Goal: Task Accomplishment & Management: Manage account settings

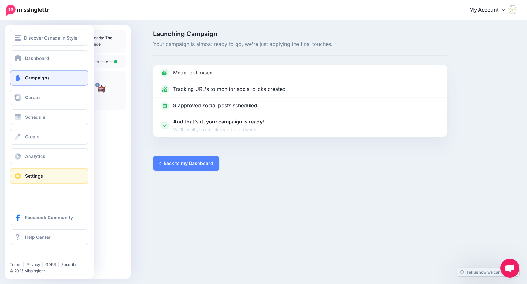
click at [17, 174] on span at bounding box center [18, 176] width 8 height 6
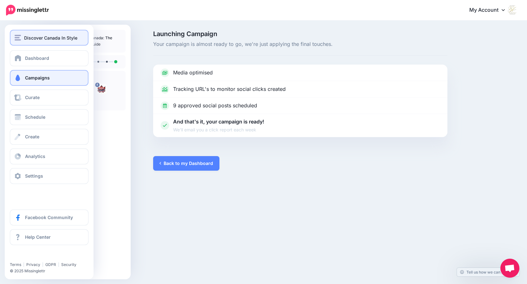
click at [51, 42] on button "Discover Canada In Style" at bounding box center [49, 38] width 79 height 16
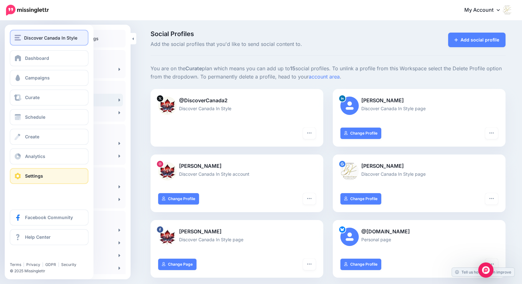
click at [25, 38] on span "Discover Canada In Style" at bounding box center [50, 37] width 53 height 7
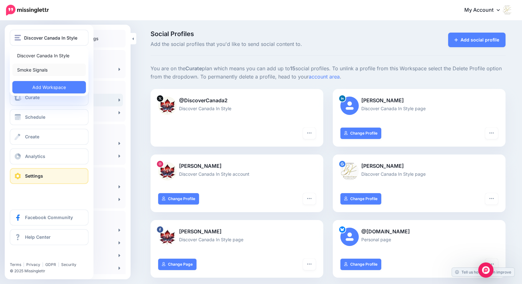
click at [38, 70] on link "Smoke Signals" at bounding box center [49, 70] width 74 height 12
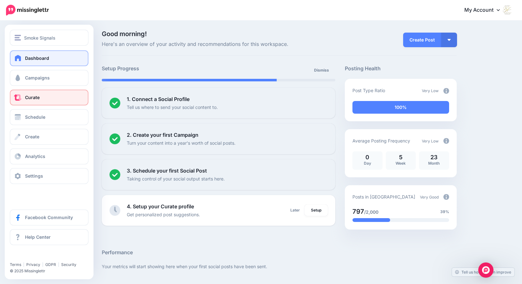
click at [40, 100] on link "Curate" at bounding box center [49, 98] width 79 height 16
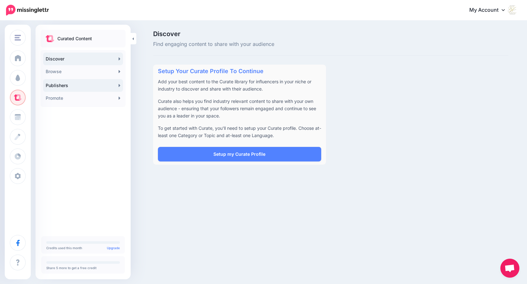
click at [63, 84] on link "Publishers" at bounding box center [83, 85] width 80 height 13
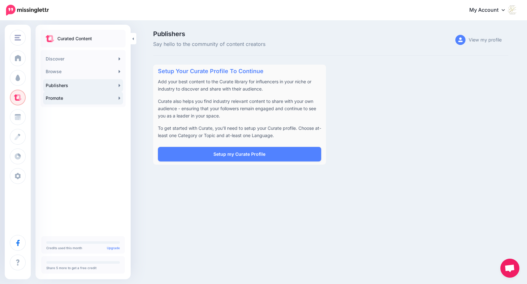
click at [117, 97] on link "Promote" at bounding box center [83, 98] width 80 height 13
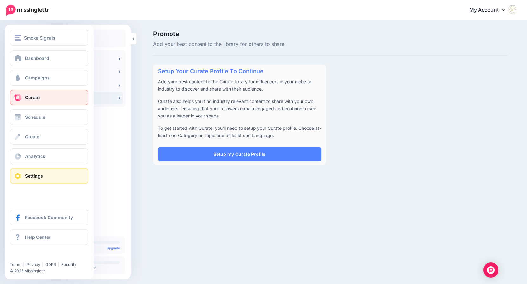
click at [28, 176] on span "Settings" at bounding box center [34, 175] width 18 height 5
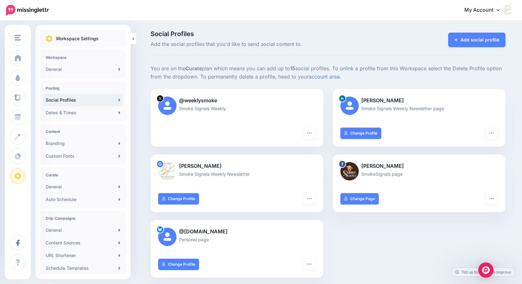
scroll to position [8, 0]
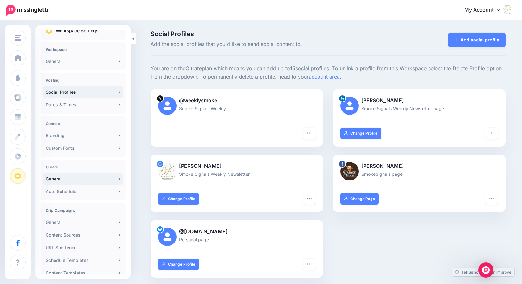
click at [59, 179] on link "General" at bounding box center [83, 179] width 80 height 13
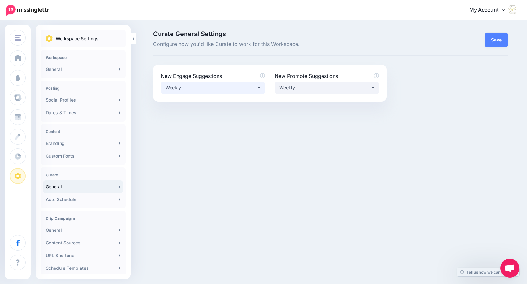
click at [259, 86] on button "Weekly" at bounding box center [213, 88] width 104 height 12
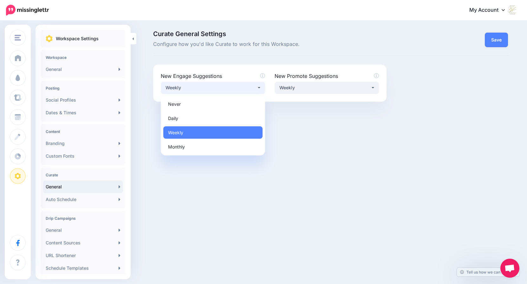
click at [259, 86] on button "Weekly" at bounding box center [213, 88] width 104 height 12
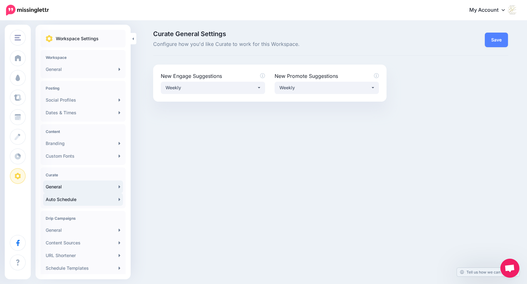
click at [67, 199] on link "Auto Schedule" at bounding box center [83, 199] width 80 height 13
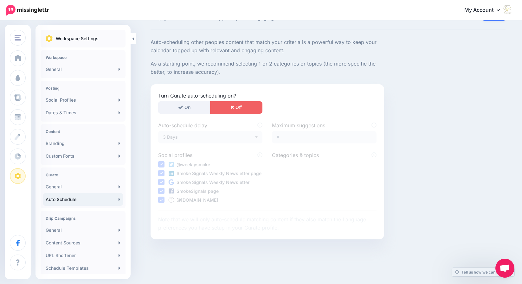
scroll to position [39, 0]
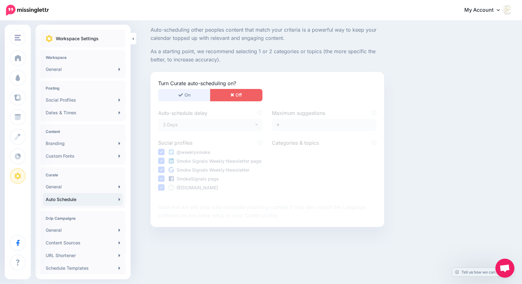
click at [185, 94] on button "On" at bounding box center [184, 95] width 52 height 12
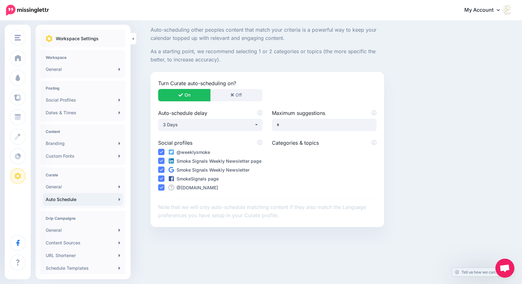
click at [165, 161] on ins at bounding box center [161, 161] width 6 height 6
click at [163, 178] on ins at bounding box center [161, 179] width 6 height 6
click at [163, 171] on ins at bounding box center [161, 170] width 6 height 6
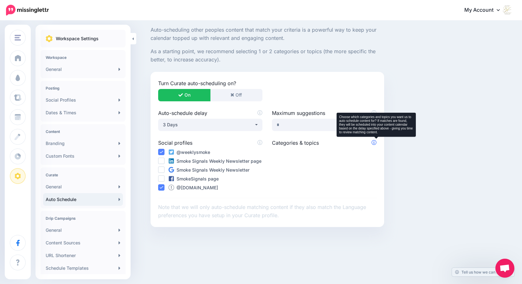
click at [376, 141] on icon at bounding box center [374, 142] width 5 height 5
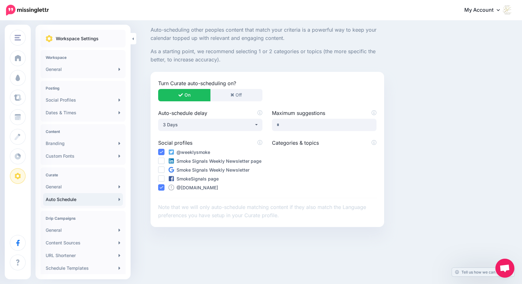
click at [315, 143] on label "Categories & topics" at bounding box center [324, 143] width 104 height 8
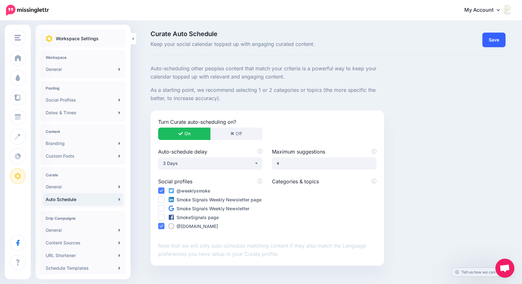
click at [494, 38] on link "Save" at bounding box center [493, 40] width 23 height 15
click at [59, 187] on link "General" at bounding box center [83, 187] width 80 height 13
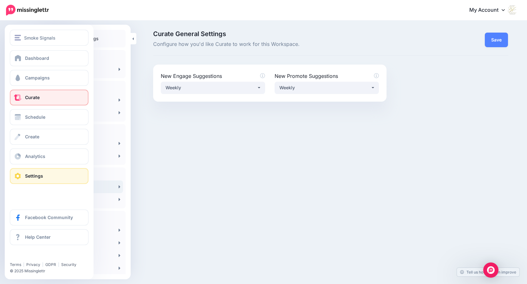
click at [21, 99] on span at bounding box center [18, 97] width 8 height 6
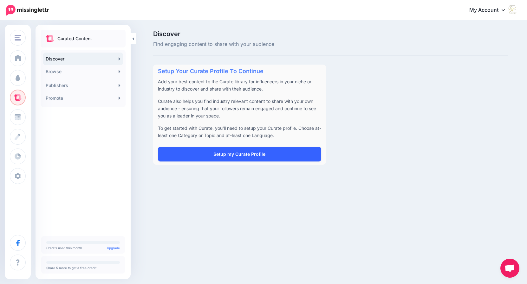
click at [235, 154] on link "Setup my Curate Profile" at bounding box center [239, 154] width 163 height 15
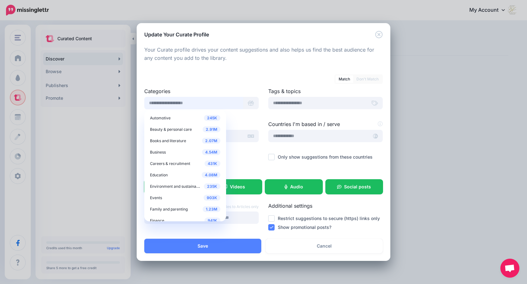
click at [185, 106] on input "text" at bounding box center [193, 103] width 99 height 12
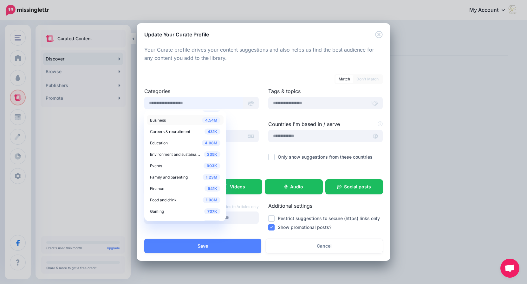
scroll to position [36, 0]
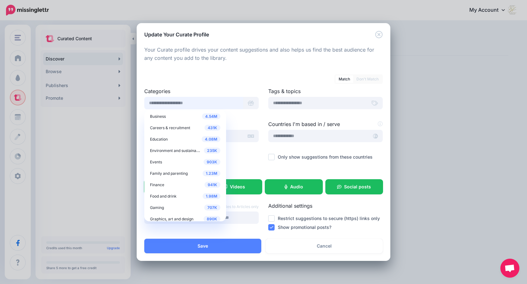
click at [166, 100] on input "text" at bounding box center [193, 103] width 99 height 12
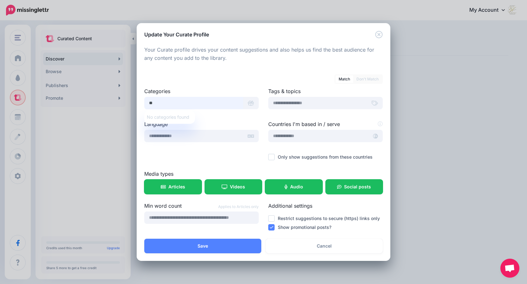
type input "*"
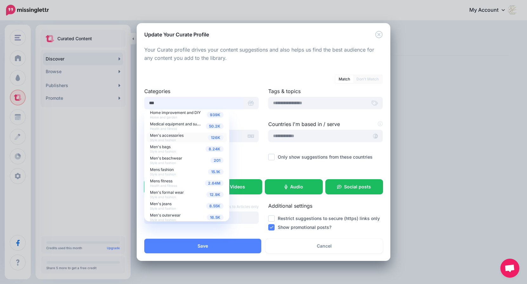
scroll to position [139, 0]
type input "*"
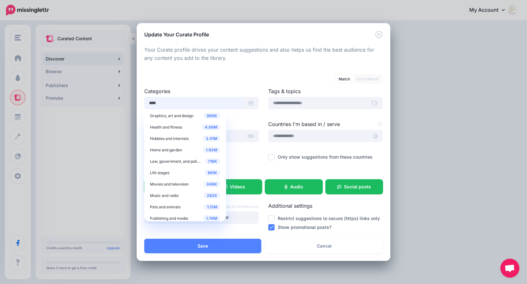
scroll to position [0, 0]
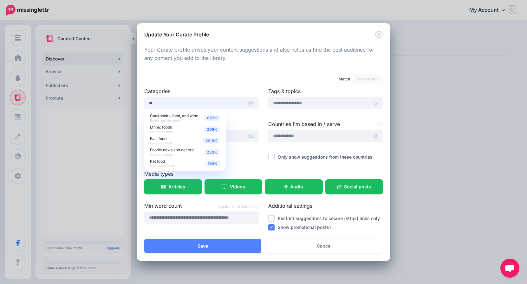
type input "*"
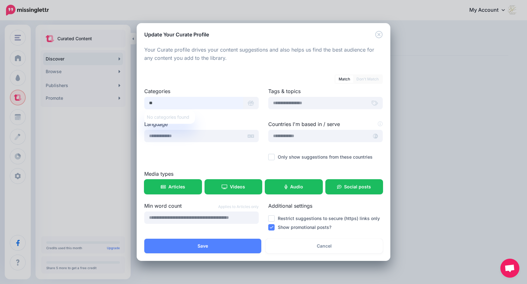
type input "*"
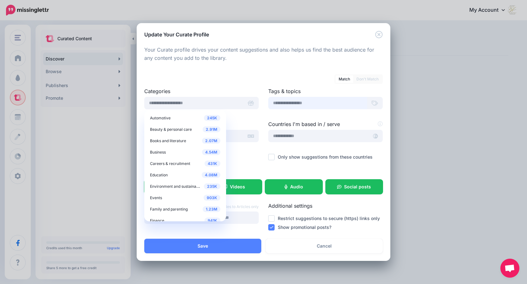
click at [307, 104] on input "text" at bounding box center [317, 103] width 99 height 12
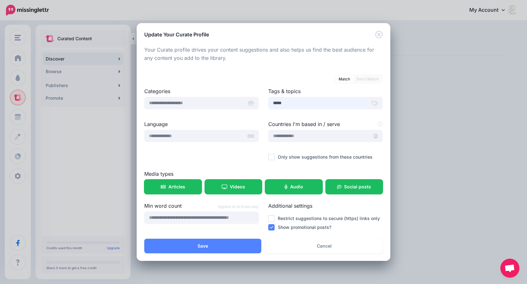
type input "******"
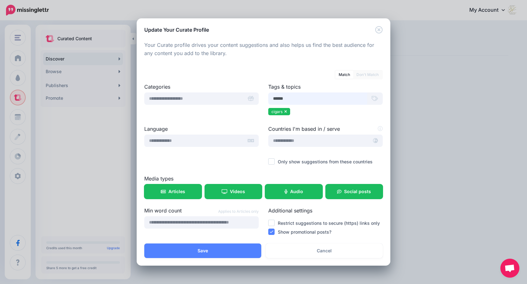
type input "*******"
type input "******"
type input "*****"
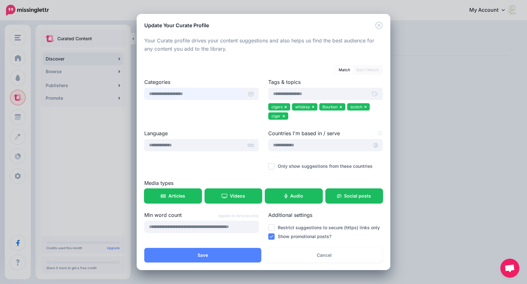
click at [193, 94] on input "text" at bounding box center [193, 94] width 99 height 12
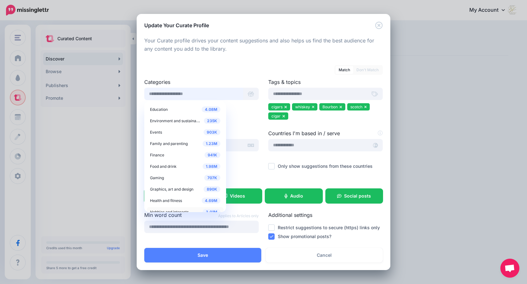
scroll to position [61, 0]
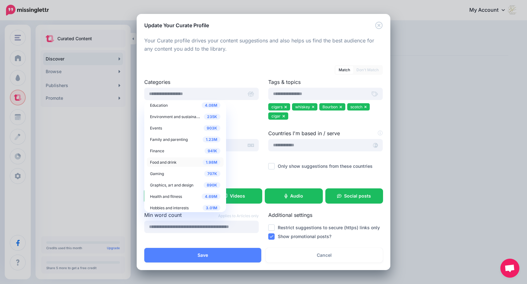
click at [175, 162] on span "Food and drink" at bounding box center [163, 162] width 27 height 5
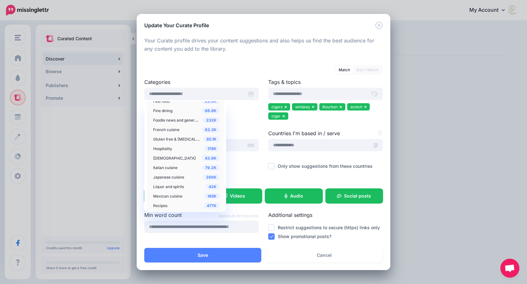
scroll to position [257, 0]
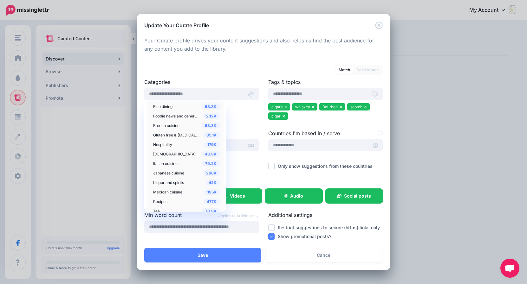
click at [181, 182] on span "Liquor and spirits" at bounding box center [168, 182] width 31 height 5
click at [164, 182] on span "Liquor and spirits" at bounding box center [168, 182] width 31 height 5
click at [209, 183] on span "42K" at bounding box center [212, 183] width 14 height 6
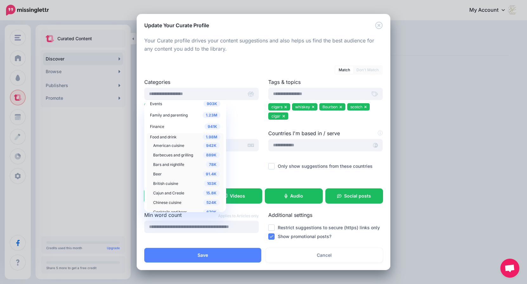
scroll to position [89, 0]
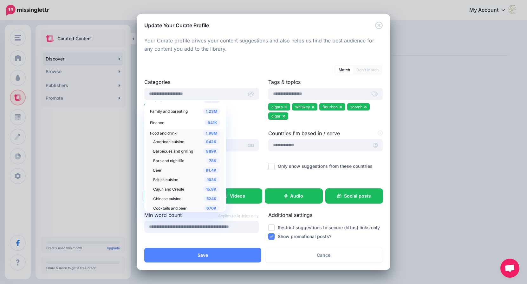
click at [170, 134] on span "Food and drink" at bounding box center [163, 133] width 27 height 5
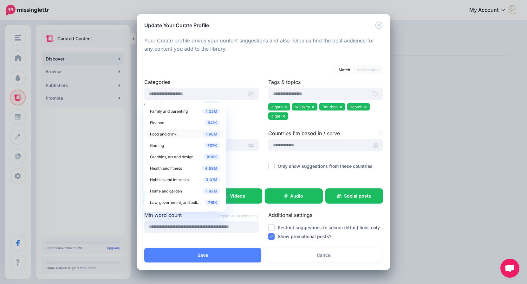
click at [174, 133] on span "Food and drink" at bounding box center [163, 134] width 27 height 5
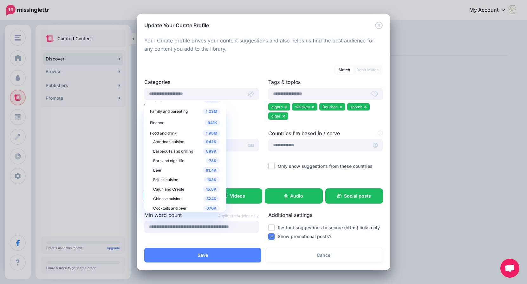
click at [244, 123] on div "Categories 245K Automotive 2.91M Beauty & personal care 2.07M Books and literat…" at bounding box center [201, 103] width 124 height 51
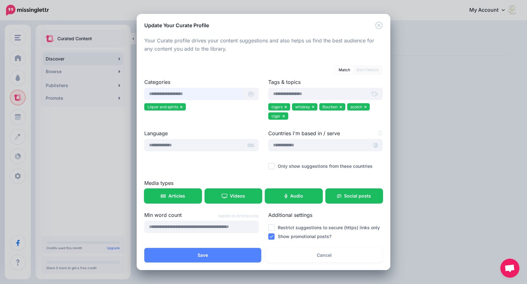
click at [198, 94] on input "text" at bounding box center [193, 94] width 99 height 12
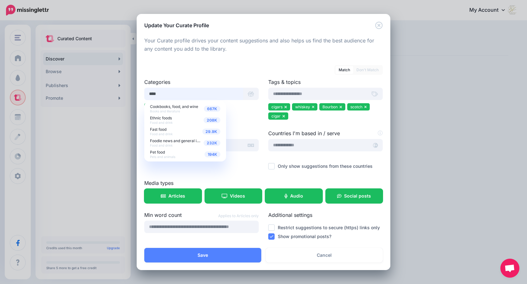
scroll to position [0, 0]
type input "*"
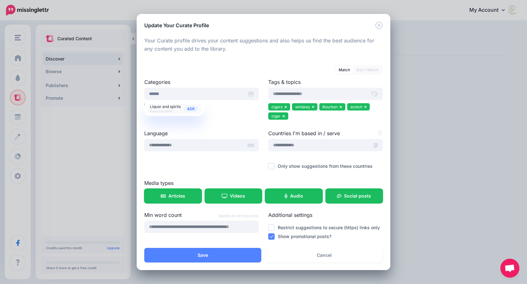
click at [163, 107] on span "Liquor and spirits" at bounding box center [165, 106] width 31 height 5
click at [216, 114] on div at bounding box center [201, 117] width 114 height 8
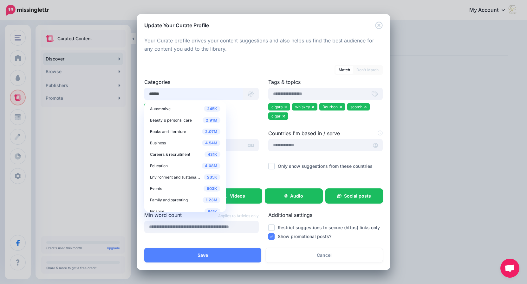
click at [165, 94] on input "******" at bounding box center [193, 94] width 99 height 12
type input "*"
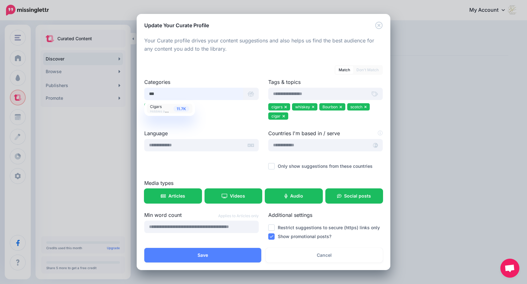
type input "***"
click at [158, 108] on span "Cigars Hobbies and interests" at bounding box center [166, 109] width 32 height 10
click at [227, 113] on ul "Cigars" at bounding box center [201, 107] width 114 height 9
click at [188, 95] on input "text" at bounding box center [193, 94] width 99 height 12
type input "******"
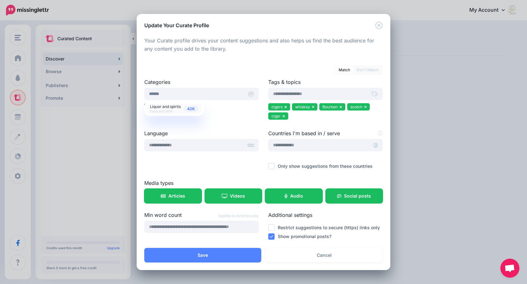
click at [168, 105] on span "Liquor and spirits" at bounding box center [165, 106] width 31 height 5
click at [242, 117] on div at bounding box center [201, 117] width 114 height 8
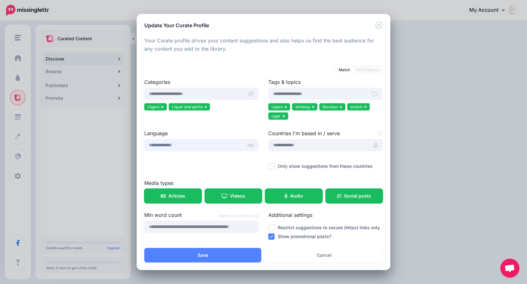
click at [225, 145] on input "text" at bounding box center [193, 145] width 99 height 12
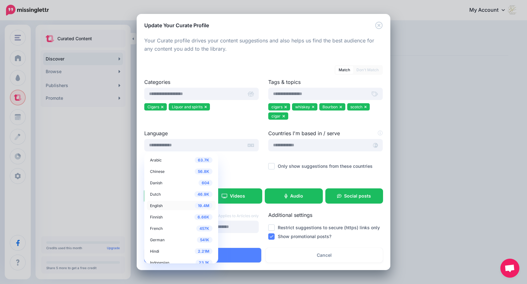
click at [157, 206] on span "English" at bounding box center [156, 206] width 13 height 5
click at [160, 205] on span "English" at bounding box center [156, 206] width 13 height 5
click at [253, 163] on ul "English" at bounding box center [201, 159] width 114 height 9
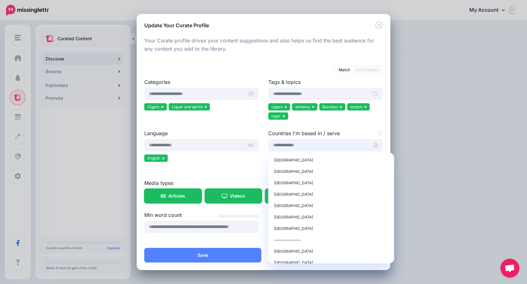
click at [303, 146] on input "text" at bounding box center [318, 145] width 100 height 12
click at [299, 161] on span "United States of America" at bounding box center [293, 160] width 39 height 5
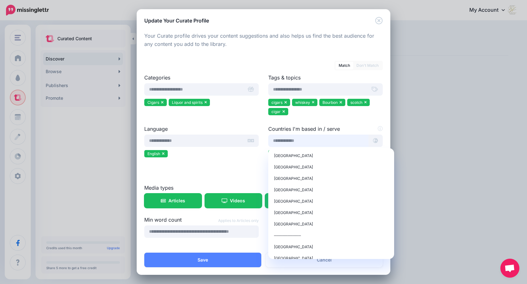
click at [332, 144] on input "text" at bounding box center [318, 141] width 100 height 12
click at [282, 177] on span "Canada" at bounding box center [293, 178] width 39 height 5
click at [288, 166] on span "United Kingdom" at bounding box center [293, 167] width 39 height 5
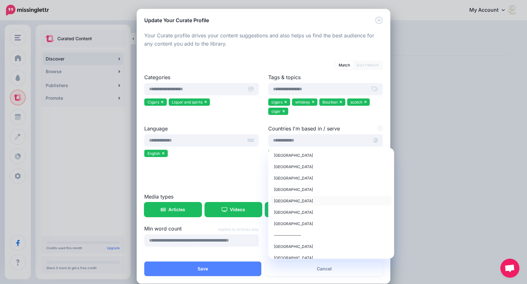
click at [286, 201] on span "Germany" at bounding box center [293, 201] width 39 height 5
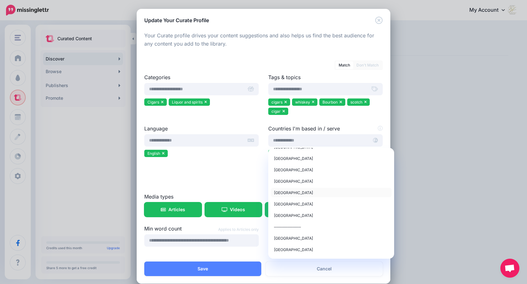
scroll to position [20, 0]
click at [284, 203] on span "Australia" at bounding box center [293, 203] width 39 height 5
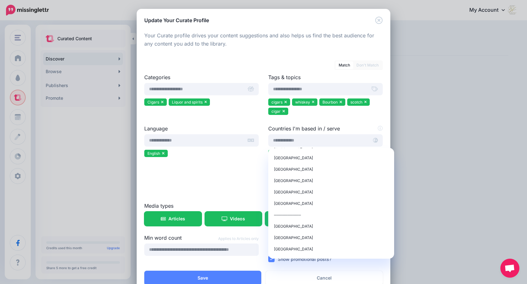
click at [377, 159] on ul "United States of America Canada United Kingdom Germany Australia" at bounding box center [325, 164] width 114 height 28
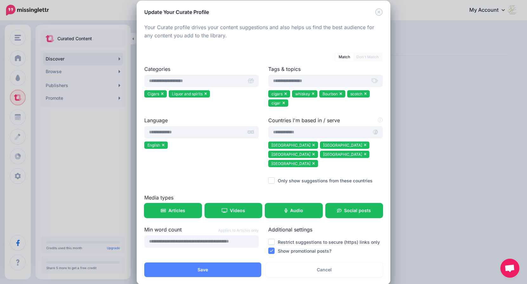
scroll to position [9, 0]
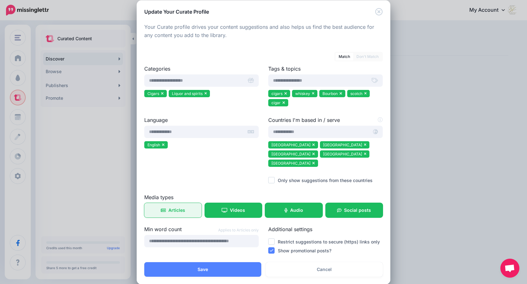
click at [175, 208] on span "Articles" at bounding box center [176, 210] width 17 height 4
click at [182, 208] on span "Articles" at bounding box center [176, 210] width 17 height 4
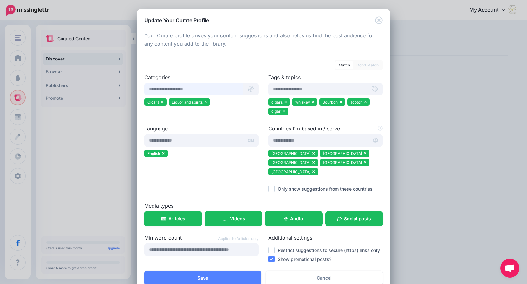
click at [207, 88] on input "text" at bounding box center [193, 89] width 99 height 12
type input "*"
type input "******"
click at [151, 103] on span "Cigars Hobbies and interests" at bounding box center [166, 104] width 32 height 10
click at [230, 113] on div at bounding box center [201, 112] width 114 height 8
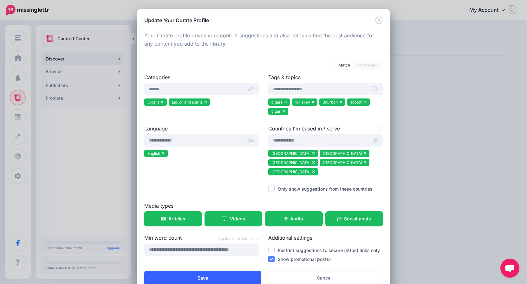
click at [204, 271] on button "Save" at bounding box center [202, 278] width 117 height 15
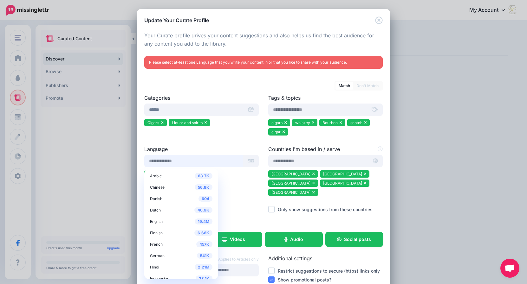
click at [182, 165] on input "text" at bounding box center [193, 161] width 99 height 12
click at [158, 221] on span "English" at bounding box center [156, 221] width 13 height 5
click at [232, 202] on div "Language 63.7K Arabic 56.8K Chinese 604 Danish 46.9K Dutch 19.4M English 6.66K 0" at bounding box center [201, 183] width 124 height 77
click at [179, 162] on input "text" at bounding box center [193, 161] width 99 height 12
click at [204, 171] on ul "English" at bounding box center [201, 175] width 114 height 9
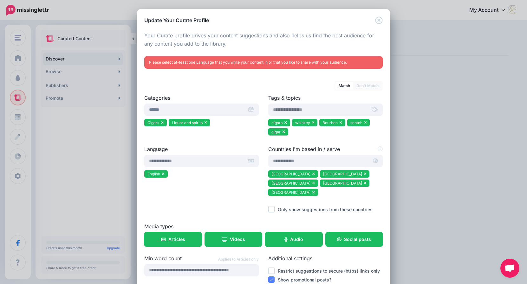
scroll to position [29, 0]
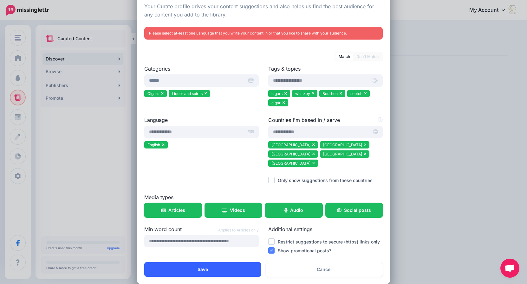
click at [200, 262] on button "Save" at bounding box center [202, 269] width 117 height 15
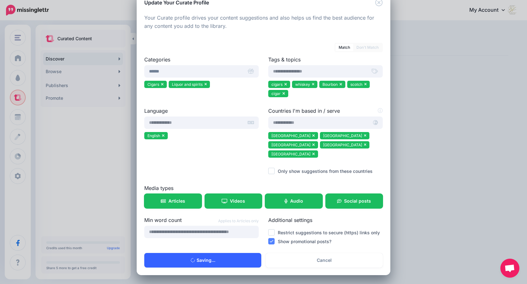
scroll to position [9, 0]
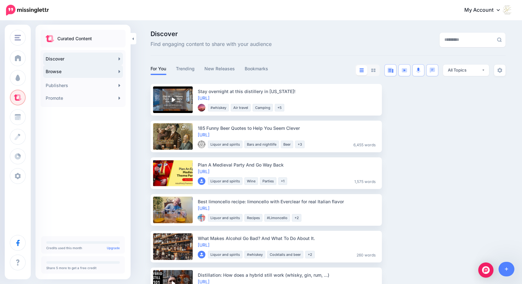
click at [56, 71] on link "Browse" at bounding box center [83, 71] width 80 height 13
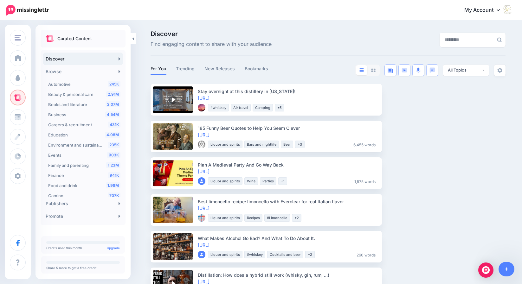
click at [141, 81] on div "Discover Find engaging content to share with your audience For You Trending New…" at bounding box center [261, 201] width 522 height 361
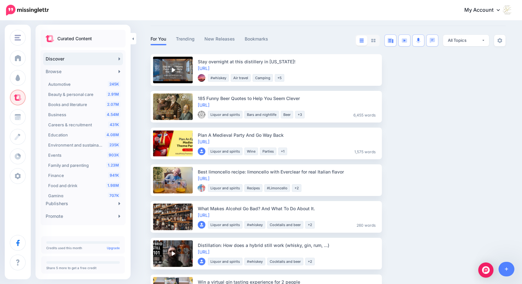
scroll to position [26, 0]
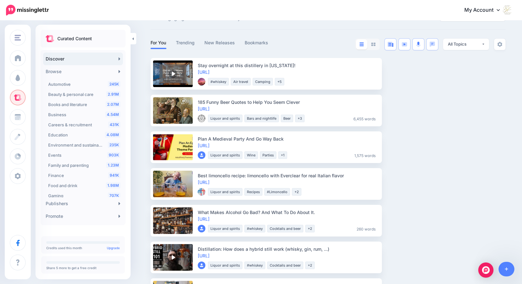
click at [146, 243] on div "Discover Find engaging content to share with your audience For You Trending New…" at bounding box center [261, 175] width 522 height 361
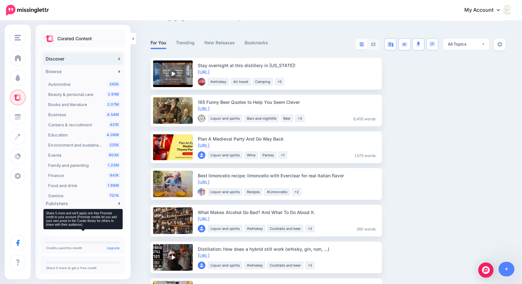
click at [94, 269] on p "Share 5 more to get a free credit" at bounding box center [83, 268] width 74 height 3
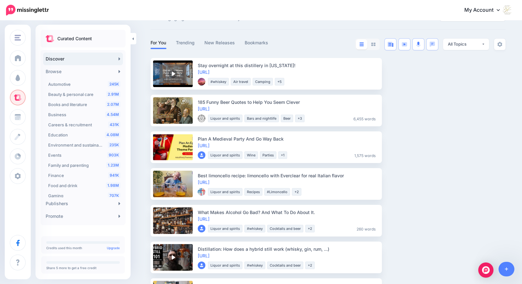
click at [146, 253] on div "Discover Find engaging content to share with your audience For You Trending New…" at bounding box center [261, 175] width 522 height 361
click at [146, 252] on div "Discover Find engaging content to share with your audience For You Trending New…" at bounding box center [261, 175] width 522 height 361
click at [64, 72] on link "Browse" at bounding box center [83, 71] width 80 height 13
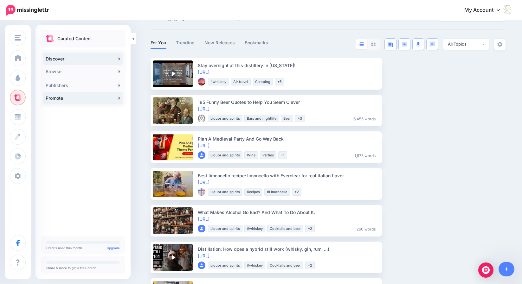
click at [118, 97] on link "Promote" at bounding box center [83, 98] width 80 height 13
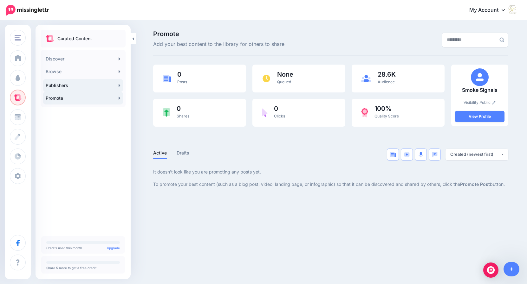
click at [61, 86] on link "Publishers" at bounding box center [83, 85] width 80 height 13
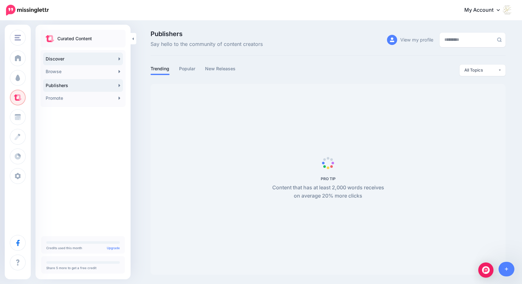
click at [65, 58] on link "Discover" at bounding box center [83, 59] width 80 height 13
click at [119, 58] on icon at bounding box center [120, 58] width 2 height 3
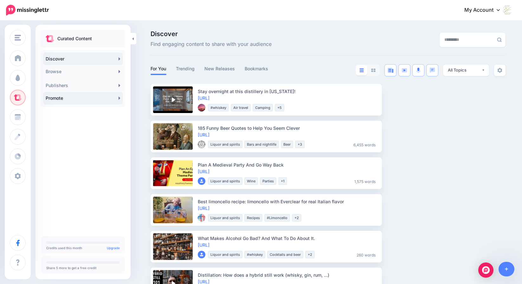
click at [60, 98] on link "Promote" at bounding box center [83, 98] width 80 height 13
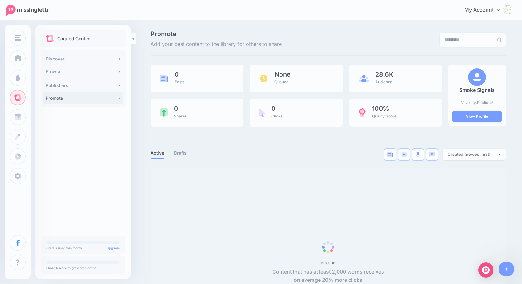
click at [119, 98] on icon at bounding box center [120, 98] width 2 height 3
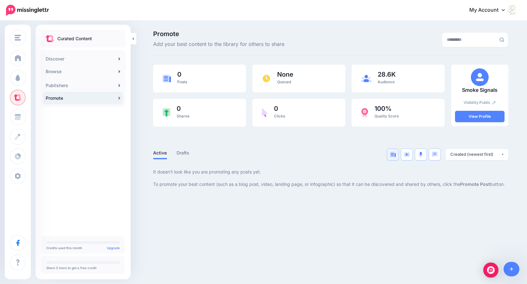
click at [393, 155] on img at bounding box center [393, 154] width 6 height 5
click at [488, 116] on link "View Profile" at bounding box center [479, 116] width 49 height 11
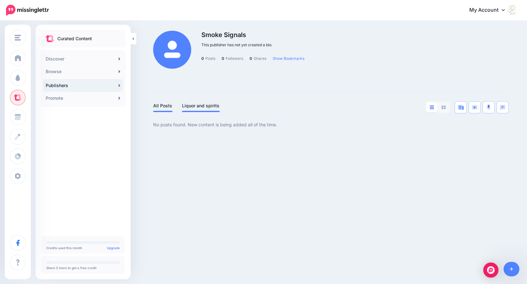
click at [205, 105] on link "Liquor and spirits" at bounding box center [201, 106] width 38 height 8
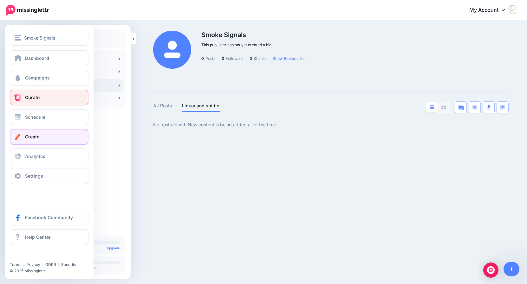
click at [37, 136] on span "Create" at bounding box center [32, 136] width 14 height 5
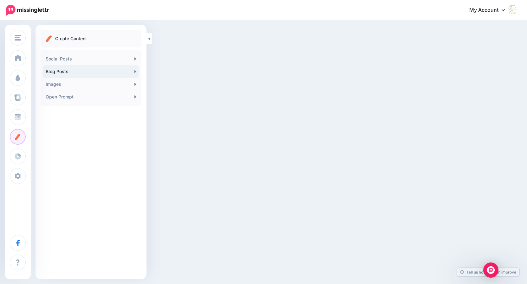
click at [135, 70] on icon at bounding box center [135, 71] width 2 height 5
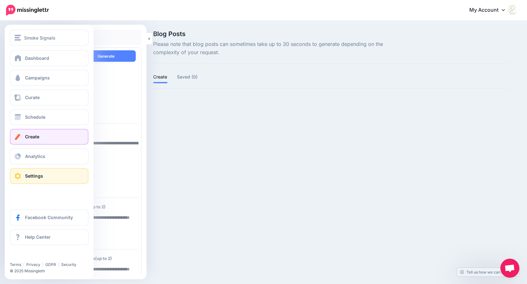
click at [25, 175] on span "Settings" at bounding box center [34, 175] width 18 height 5
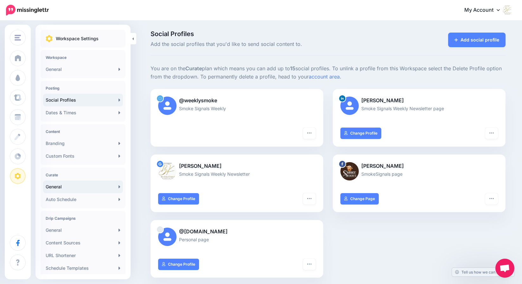
click at [119, 186] on icon at bounding box center [120, 186] width 2 height 3
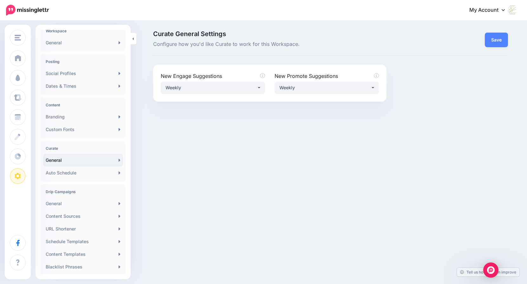
scroll to position [64, 0]
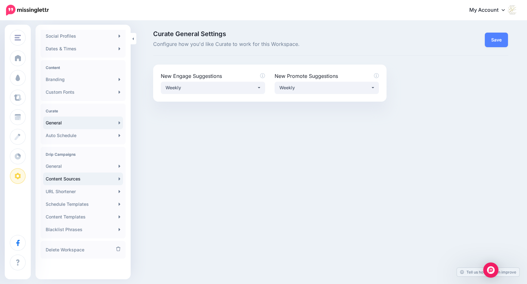
click at [119, 179] on icon at bounding box center [120, 179] width 2 height 3
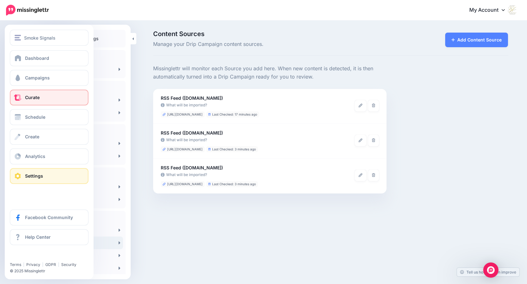
click at [16, 98] on span at bounding box center [18, 97] width 8 height 6
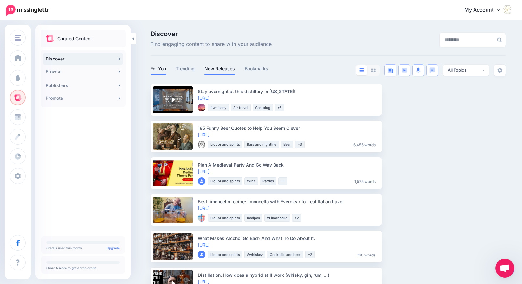
click at [225, 69] on link "New Releases" at bounding box center [219, 69] width 31 height 8
click at [61, 97] on link "Promote" at bounding box center [83, 98] width 80 height 13
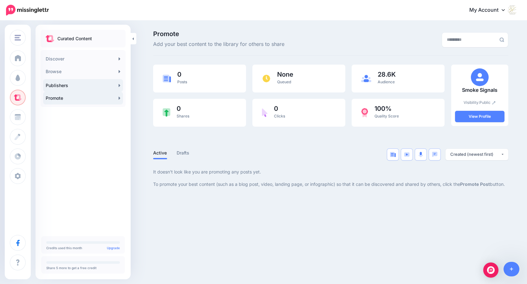
click at [61, 85] on link "Publishers" at bounding box center [83, 85] width 80 height 13
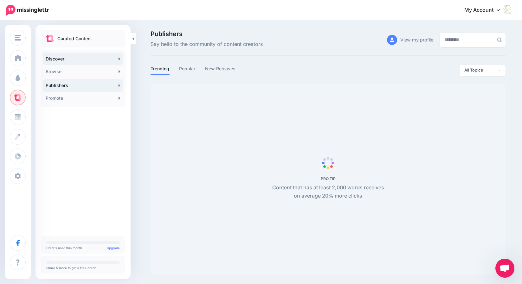
click at [117, 58] on link "Discover" at bounding box center [83, 59] width 80 height 13
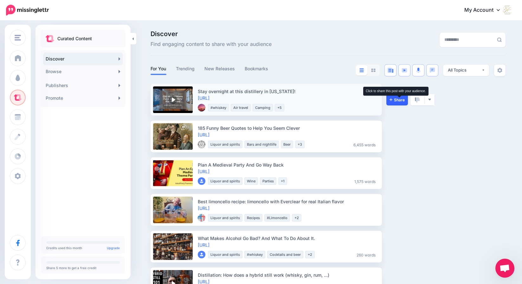
click at [402, 100] on span "Share" at bounding box center [397, 100] width 15 height 4
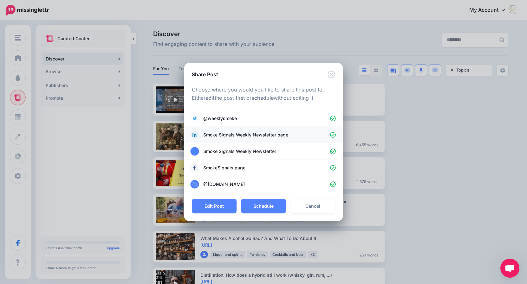
click at [332, 135] on icon at bounding box center [333, 135] width 6 height 6
click at [333, 151] on icon at bounding box center [333, 152] width 6 height 6
click at [333, 168] on icon at bounding box center [333, 168] width 6 height 6
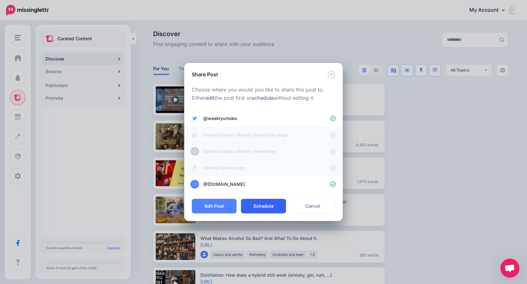
click at [264, 206] on button "Schedule" at bounding box center [263, 206] width 45 height 15
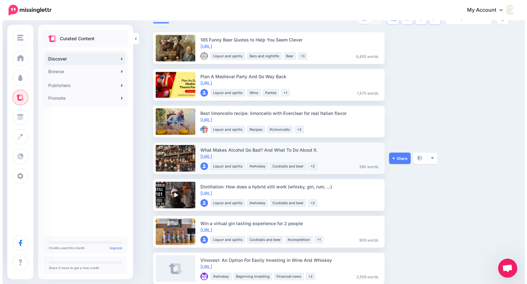
scroll to position [61, 0]
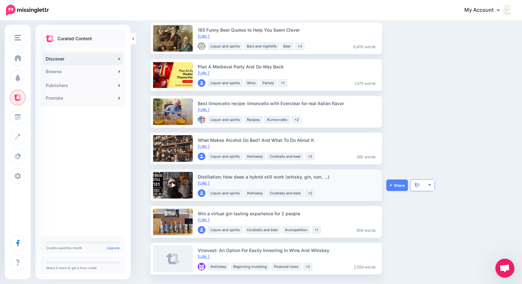
click at [431, 186] on img "button" at bounding box center [429, 185] width 3 height 3
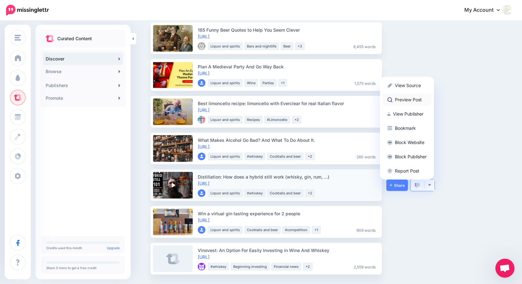
click at [419, 99] on link "Preview Post" at bounding box center [407, 100] width 49 height 12
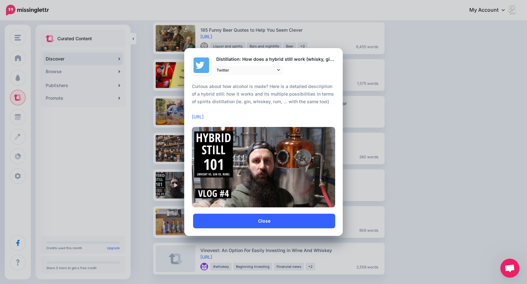
click at [262, 221] on link "Close" at bounding box center [264, 221] width 142 height 15
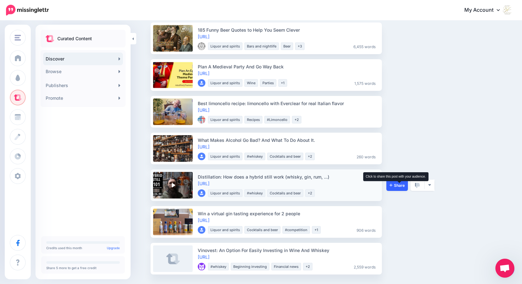
click at [397, 185] on span "Share" at bounding box center [397, 186] width 15 height 4
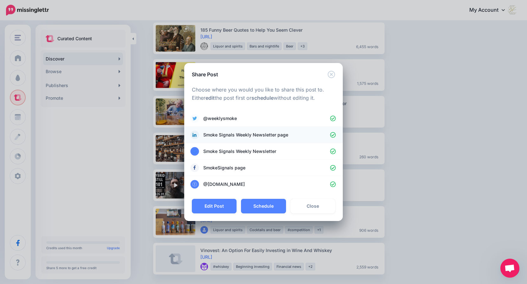
click at [333, 135] on icon at bounding box center [333, 135] width 6 height 6
click at [332, 152] on icon at bounding box center [333, 152] width 6 height 6
click at [333, 168] on icon at bounding box center [333, 168] width 6 height 6
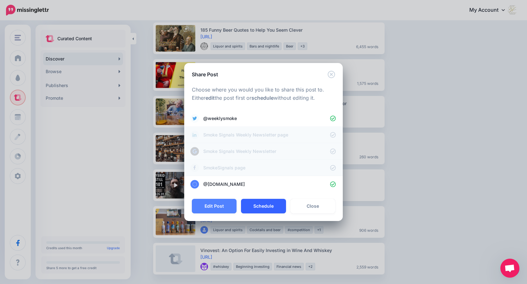
click at [260, 206] on button "Schedule" at bounding box center [263, 206] width 45 height 15
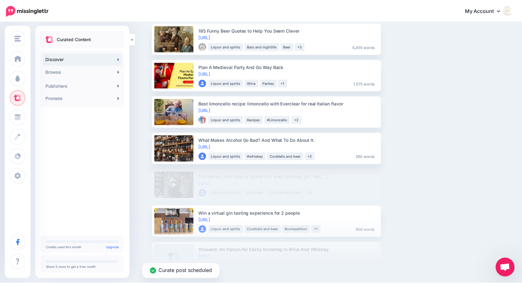
scroll to position [25, 0]
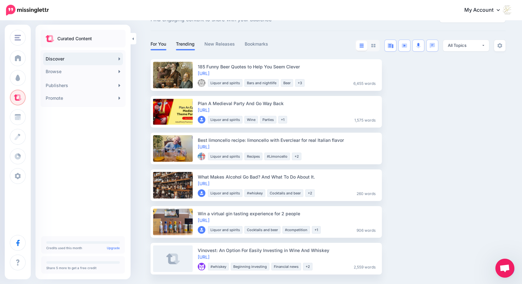
click at [187, 45] on link "Trending" at bounding box center [185, 44] width 19 height 8
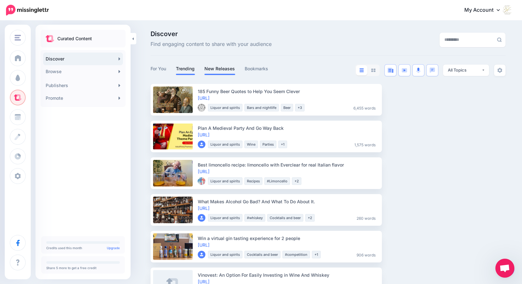
click at [224, 68] on link "New Releases" at bounding box center [219, 69] width 31 height 8
click at [61, 70] on link "Browse" at bounding box center [83, 71] width 80 height 13
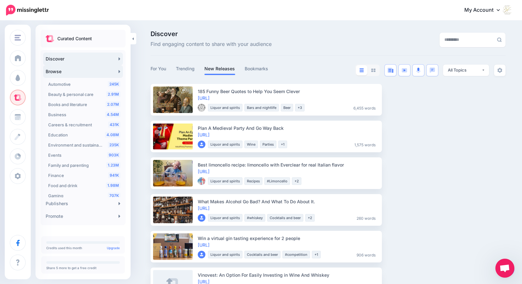
click at [61, 70] on link "Browse" at bounding box center [83, 71] width 80 height 13
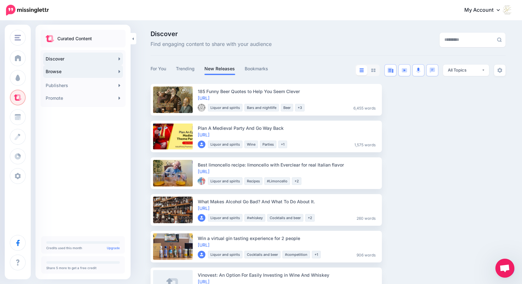
click at [61, 70] on link "Browse" at bounding box center [83, 71] width 80 height 13
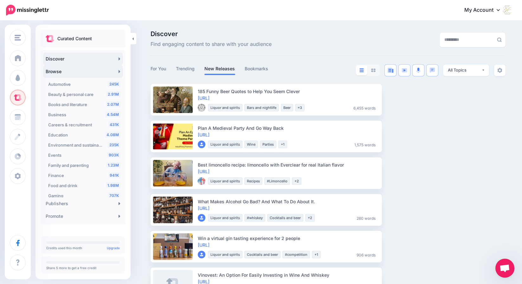
click at [61, 70] on link "Browse" at bounding box center [83, 71] width 80 height 13
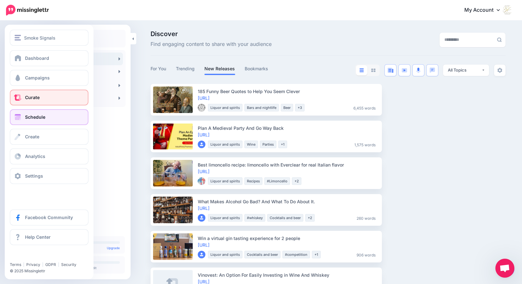
click at [22, 115] on link "Schedule" at bounding box center [49, 117] width 79 height 16
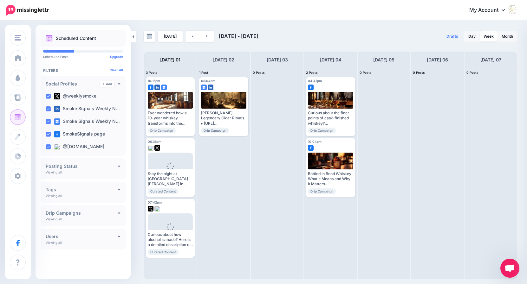
click at [104, 213] on h4 "Drip Campaigns" at bounding box center [82, 213] width 72 height 4
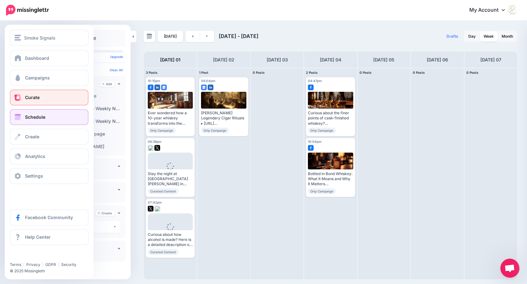
click at [36, 100] on link "Curate" at bounding box center [49, 98] width 79 height 16
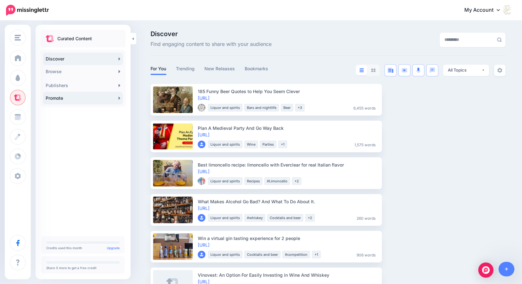
click at [53, 96] on link "Promote" at bounding box center [83, 98] width 80 height 13
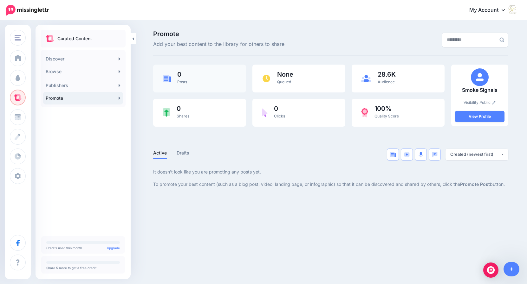
click at [178, 79] on div "0 Posts" at bounding box center [182, 78] width 10 height 15
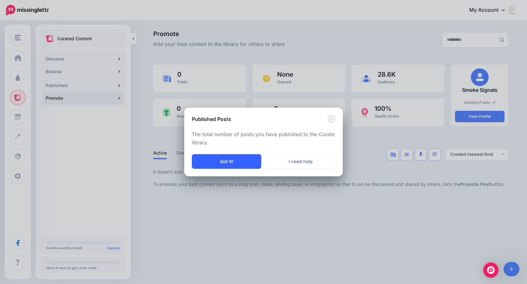
click at [229, 161] on button "Got it!" at bounding box center [226, 161] width 69 height 15
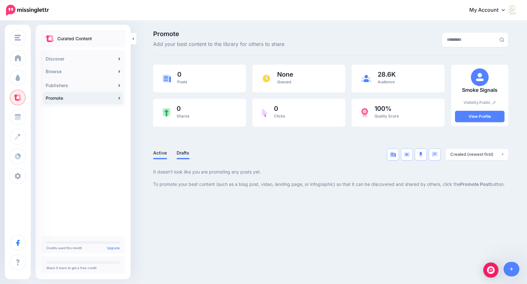
click at [183, 154] on link "Drafts" at bounding box center [183, 153] width 13 height 8
click at [158, 155] on link "Active" at bounding box center [160, 153] width 14 height 8
click at [504, 8] on icon at bounding box center [502, 9] width 3 height 5
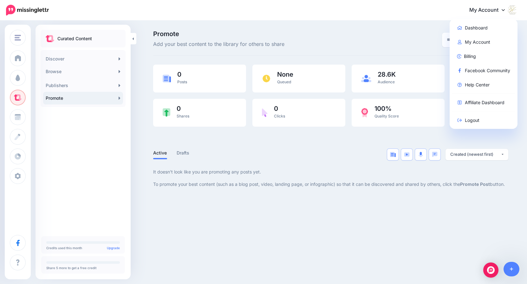
click at [504, 8] on icon at bounding box center [502, 9] width 3 height 5
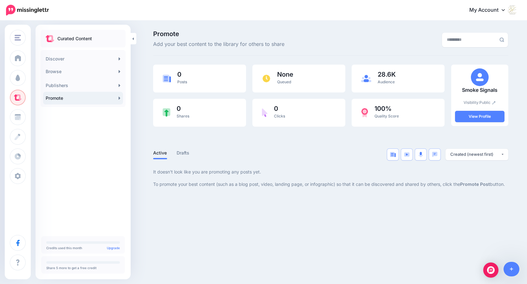
click at [395, 34] on div at bounding box center [451, 40] width 121 height 18
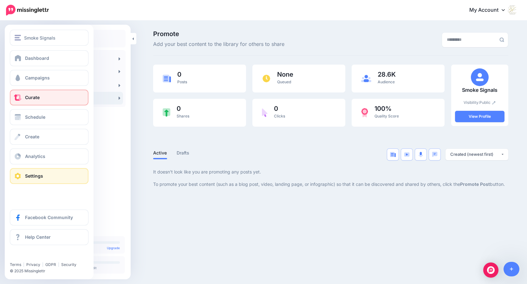
click at [18, 176] on span at bounding box center [18, 176] width 8 height 6
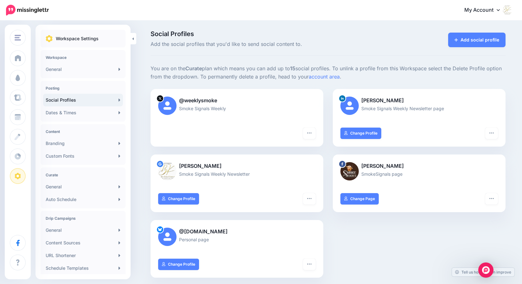
scroll to position [8, 0]
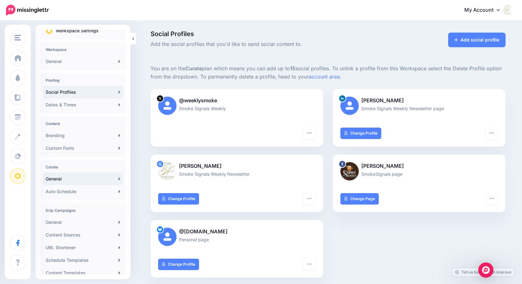
click at [114, 179] on link "General" at bounding box center [83, 179] width 80 height 13
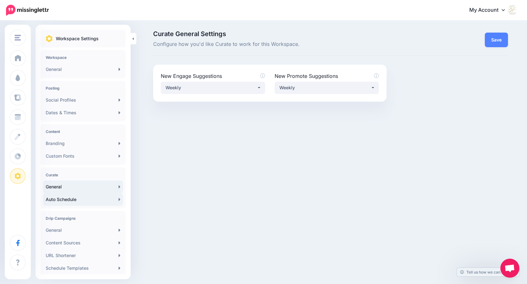
click at [119, 199] on icon at bounding box center [120, 199] width 2 height 5
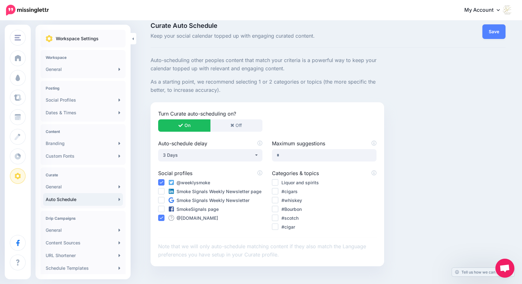
scroll to position [32, 0]
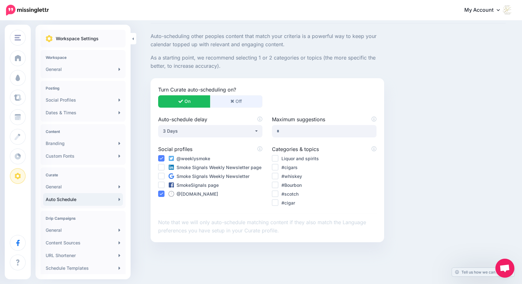
click at [244, 104] on button "Off" at bounding box center [236, 101] width 52 height 12
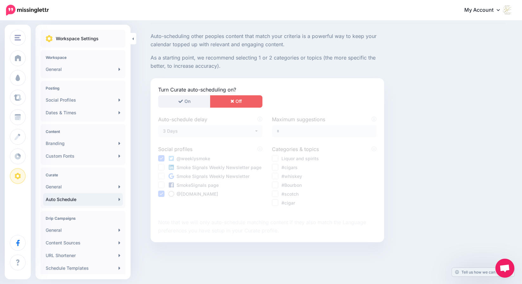
scroll to position [0, 0]
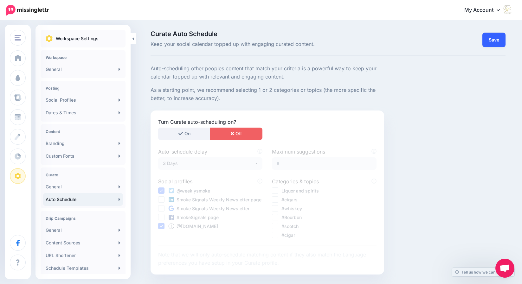
click at [497, 40] on link "Save" at bounding box center [493, 40] width 23 height 15
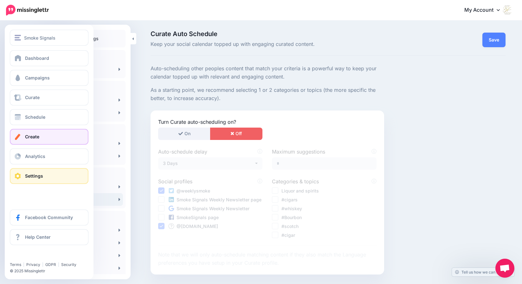
click at [34, 137] on span "Create" at bounding box center [32, 136] width 14 height 5
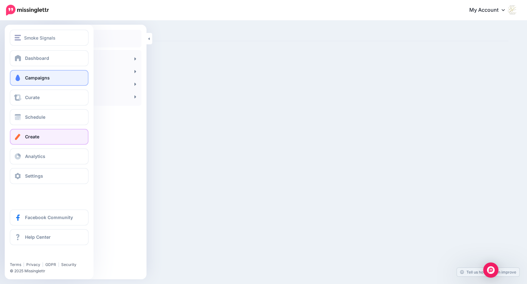
click at [27, 79] on span "Campaigns" at bounding box center [37, 77] width 25 height 5
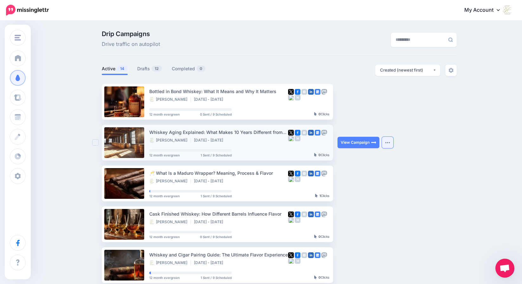
click at [392, 144] on button "button" at bounding box center [387, 142] width 11 height 11
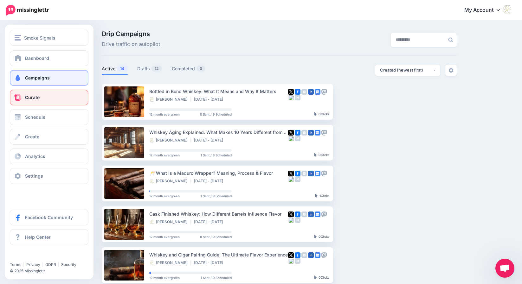
click at [36, 95] on span "Curate" at bounding box center [32, 97] width 15 height 5
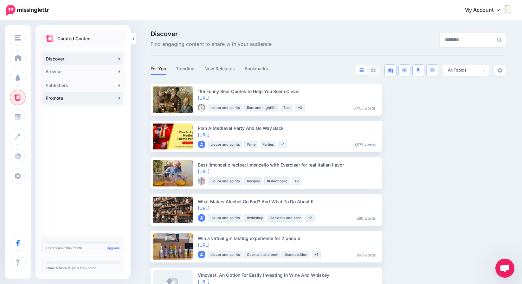
click at [61, 97] on link "Promote" at bounding box center [83, 98] width 80 height 13
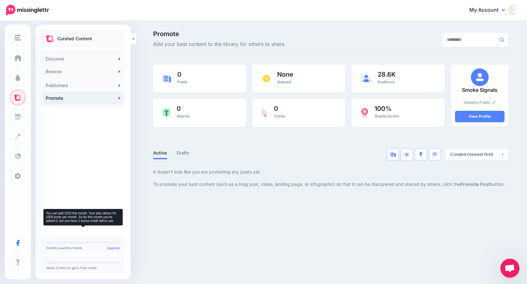
click at [116, 247] on link "Upgrade" at bounding box center [113, 248] width 13 height 4
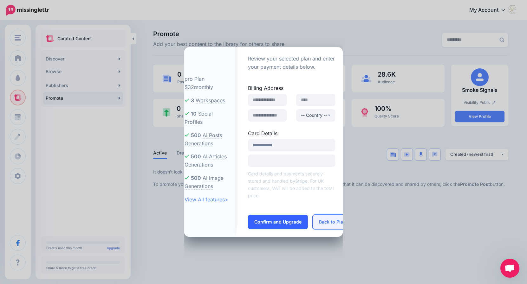
click at [323, 221] on button "Back to Plans" at bounding box center [333, 222] width 43 height 15
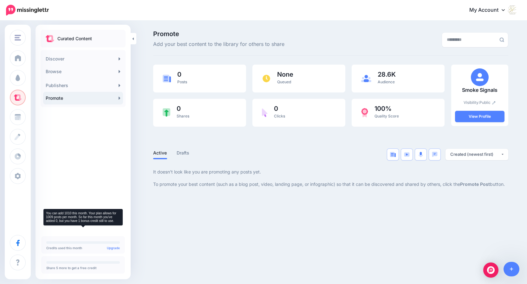
click at [76, 249] on p "Credits used this month Upgrade" at bounding box center [83, 248] width 74 height 3
click at [78, 248] on p "Credits used this month Upgrade" at bounding box center [83, 248] width 74 height 3
click at [67, 243] on div at bounding box center [83, 243] width 74 height 3
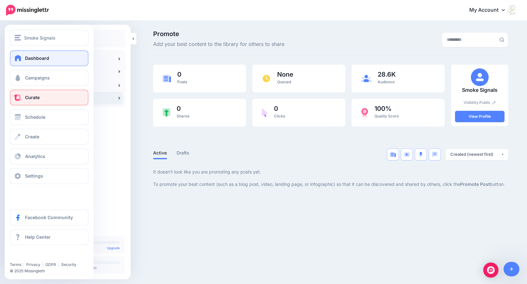
click at [25, 59] on span "Dashboard" at bounding box center [37, 57] width 24 height 5
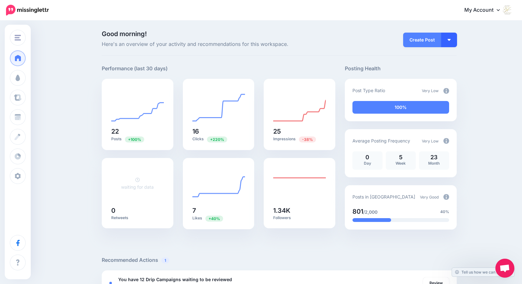
click at [451, 40] on img "button" at bounding box center [449, 40] width 3 height 2
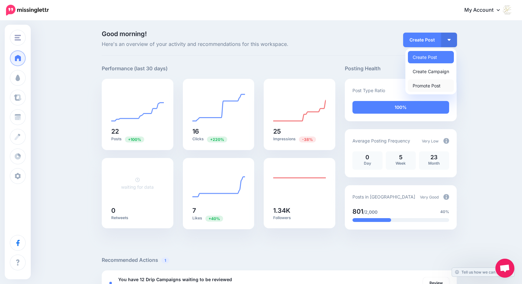
click at [438, 88] on link "Promote Post" at bounding box center [431, 86] width 46 height 12
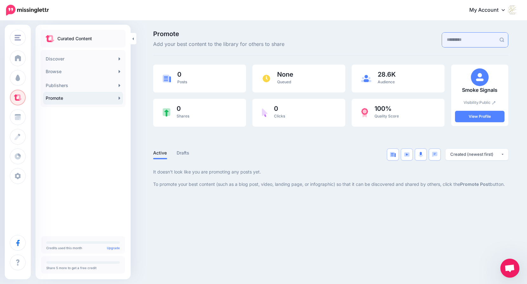
click at [443, 41] on input "text" at bounding box center [469, 40] width 54 height 15
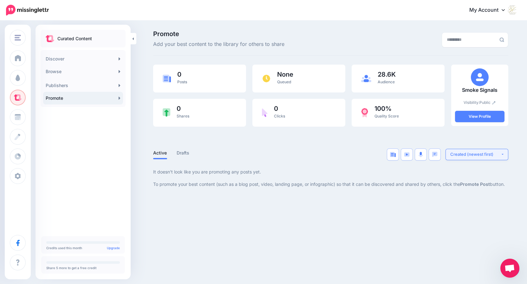
click at [463, 153] on div "Created (newest first)" at bounding box center [475, 155] width 50 height 6
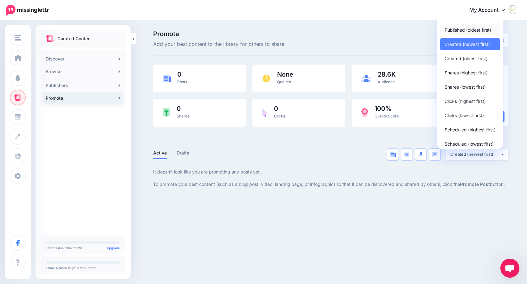
click at [461, 29] on span "Published (oldest first)" at bounding box center [467, 30] width 47 height 8
select select "**********"
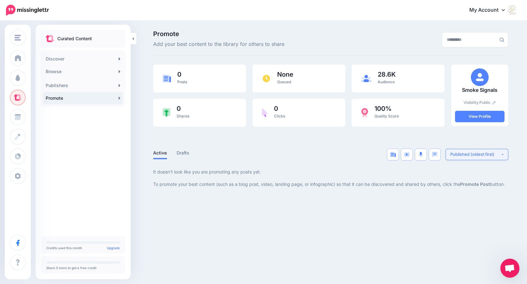
click at [478, 152] on div "Published (oldest first)" at bounding box center [475, 155] width 50 height 6
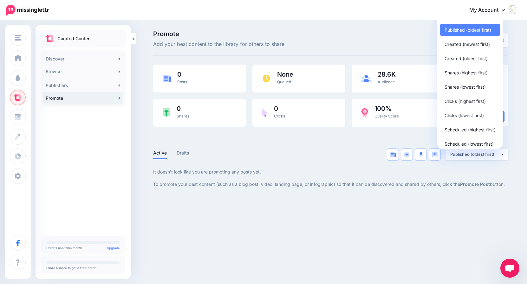
click at [322, 161] on div at bounding box center [330, 164] width 355 height 8
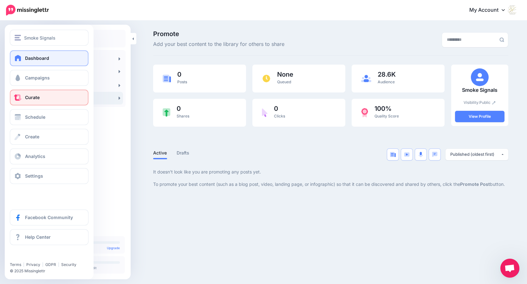
click at [19, 57] on span at bounding box center [18, 58] width 8 height 6
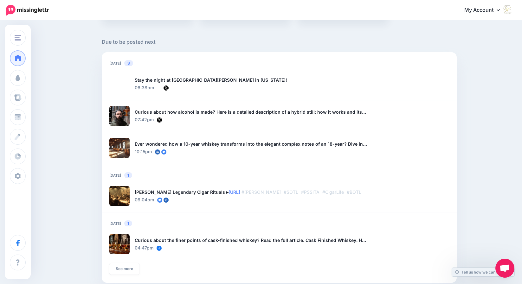
scroll to position [415, 0]
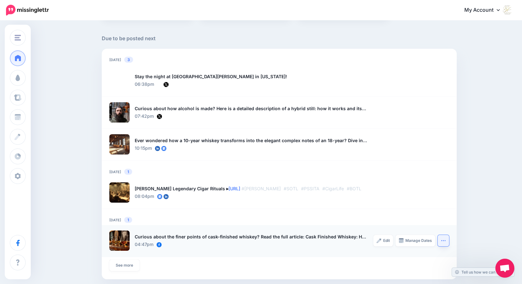
click at [446, 242] on icon "button" at bounding box center [443, 240] width 5 height 5
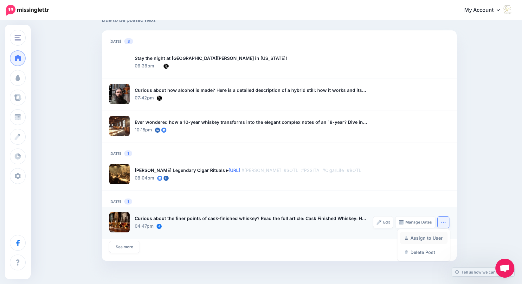
scroll to position [430, 0]
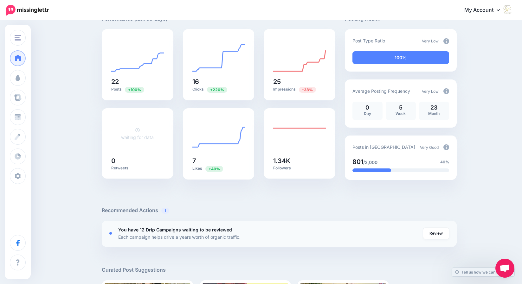
scroll to position [0, 0]
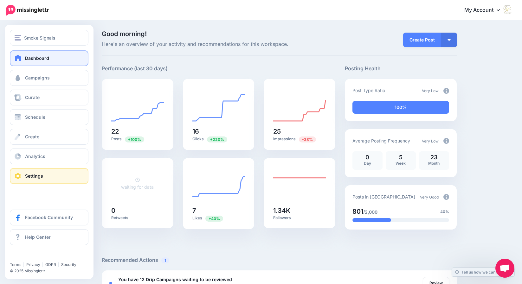
click at [18, 175] on span at bounding box center [18, 176] width 8 height 6
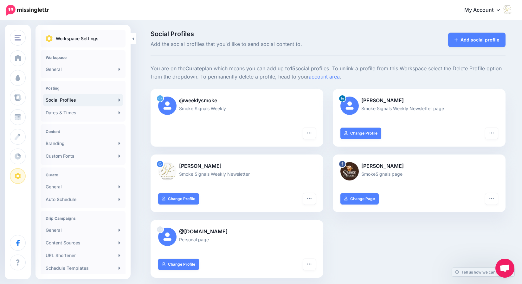
scroll to position [8, 0]
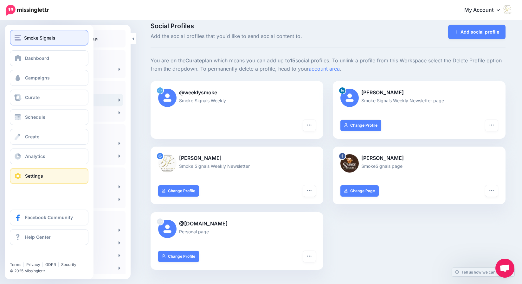
click at [25, 37] on span "Smoke Signals" at bounding box center [39, 37] width 31 height 7
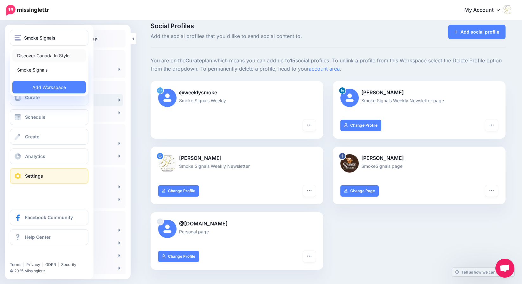
click at [32, 57] on link "Discover Canada In Style" at bounding box center [49, 55] width 74 height 12
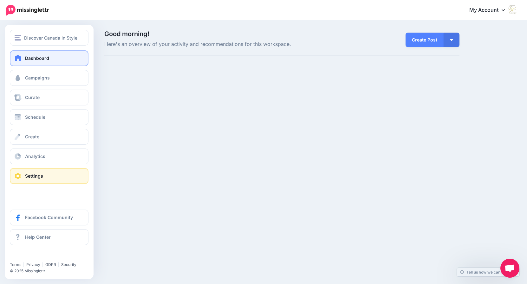
click at [17, 174] on span at bounding box center [18, 176] width 8 height 6
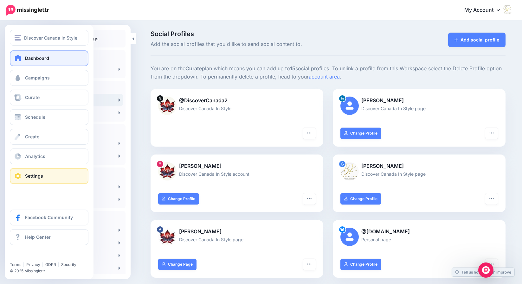
click at [17, 59] on span at bounding box center [18, 58] width 8 height 6
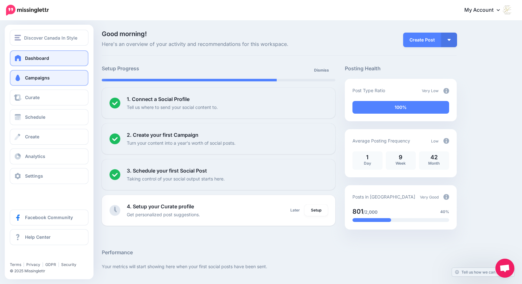
click at [17, 79] on span at bounding box center [18, 78] width 8 height 6
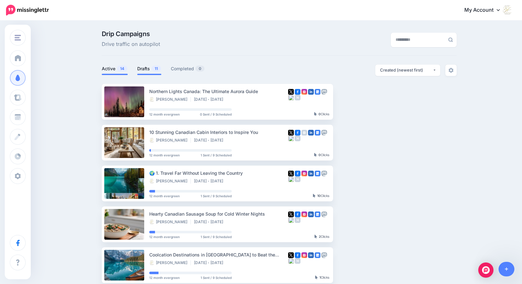
click at [149, 69] on link "Drafts 11" at bounding box center [149, 69] width 24 height 8
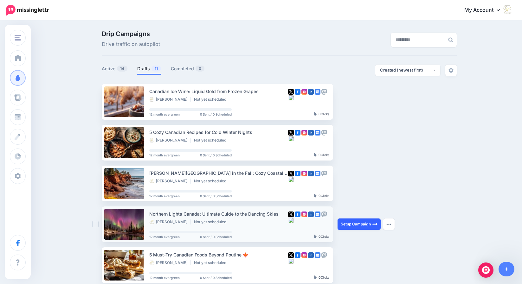
click at [359, 224] on link "Setup Campaign" at bounding box center [359, 224] width 43 height 11
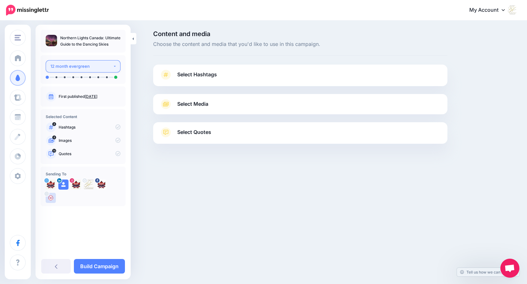
click at [114, 64] on button "12 month evergreen" at bounding box center [83, 66] width 75 height 12
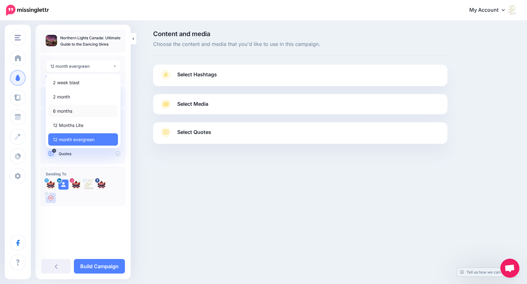
click at [67, 111] on span "6 months" at bounding box center [62, 111] width 19 height 8
select select "******"
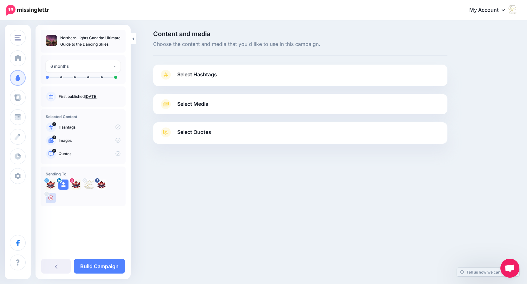
click at [190, 73] on span "Select Hashtags" at bounding box center [197, 74] width 40 height 9
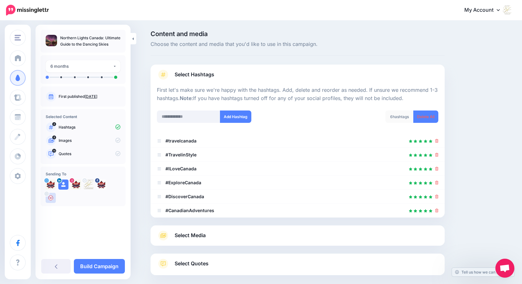
click at [198, 235] on span "Select Media" at bounding box center [190, 235] width 31 height 9
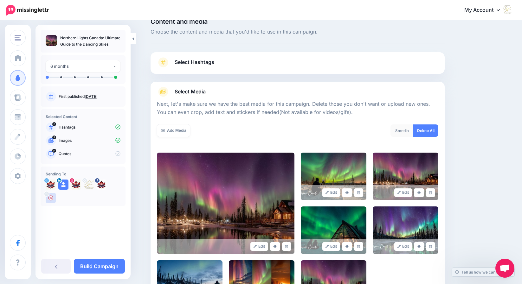
scroll to position [51, 0]
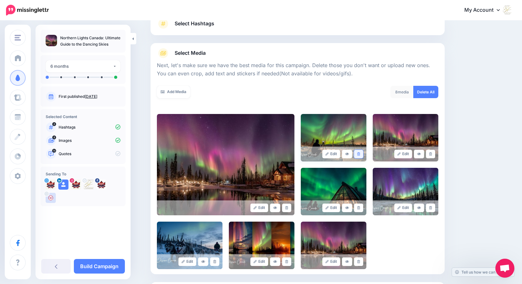
click at [363, 154] on link at bounding box center [358, 154] width 9 height 9
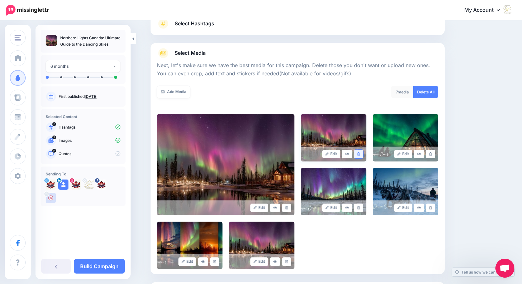
click at [362, 154] on link at bounding box center [358, 154] width 9 height 9
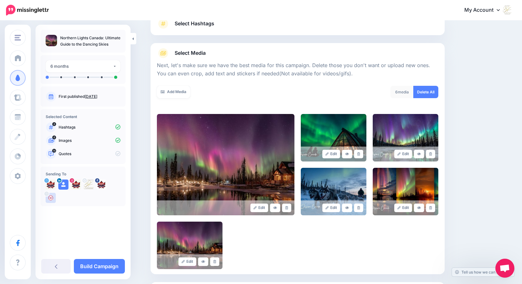
click at [362, 154] on link at bounding box center [358, 154] width 9 height 9
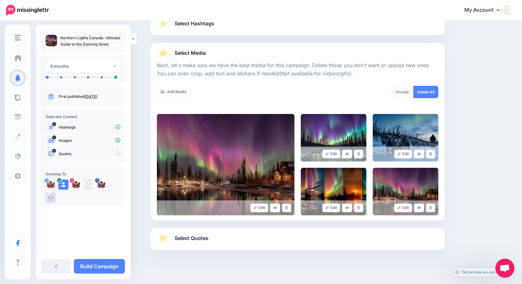
click at [362, 154] on link at bounding box center [358, 154] width 9 height 9
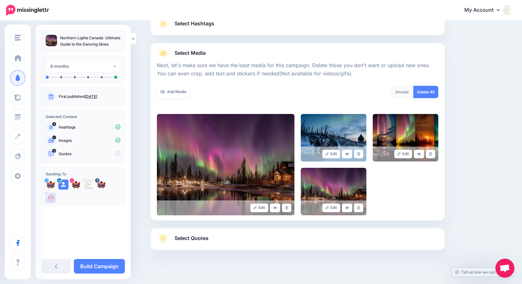
click at [362, 154] on link at bounding box center [358, 154] width 9 height 9
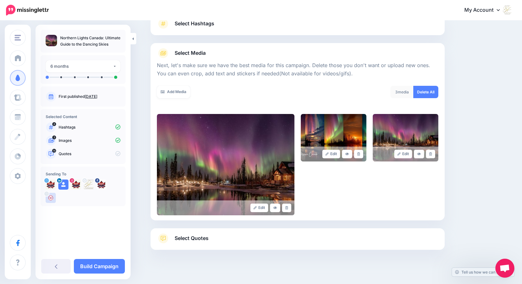
click at [362, 154] on link at bounding box center [358, 154] width 9 height 9
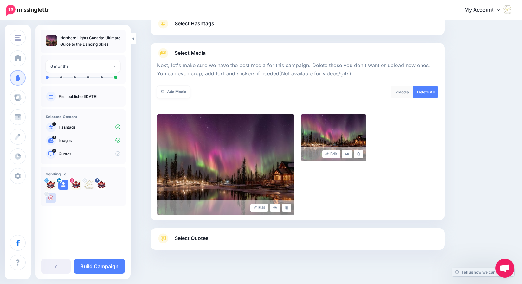
click at [362, 154] on link at bounding box center [358, 154] width 9 height 9
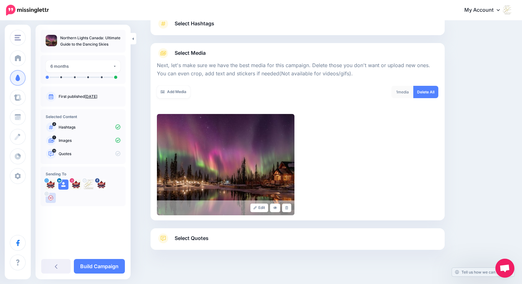
click at [206, 239] on span "Select Quotes" at bounding box center [192, 238] width 34 height 9
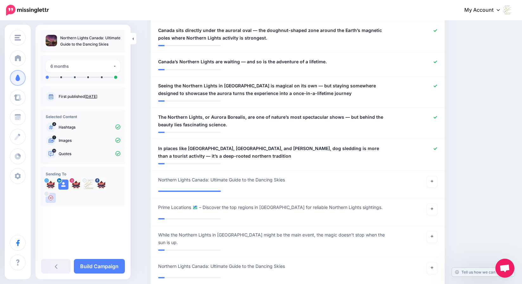
scroll to position [443, 0]
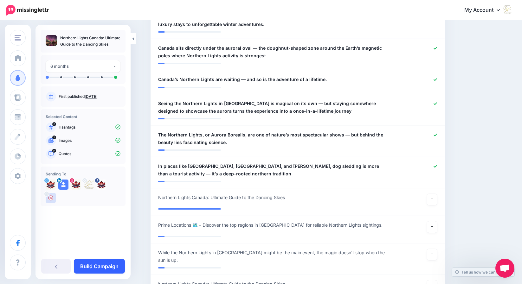
click at [100, 266] on link "Build Campaign" at bounding box center [99, 266] width 51 height 15
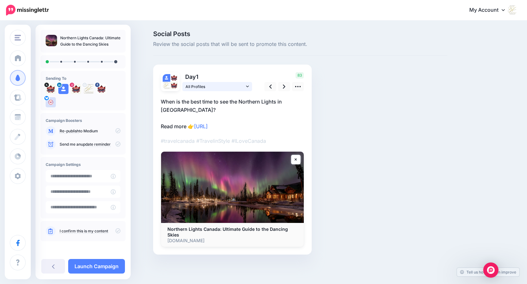
click at [245, 85] on link "All Profiles" at bounding box center [217, 86] width 70 height 9
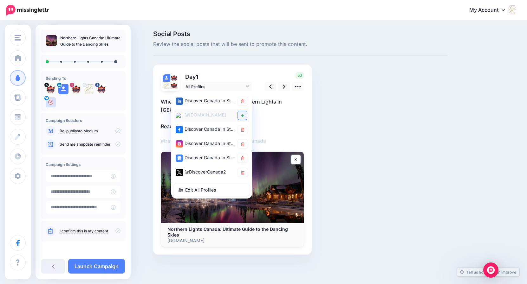
click at [241, 115] on icon at bounding box center [242, 115] width 3 height 3
drag, startPoint x: 296, startPoint y: 130, endPoint x: 298, endPoint y: 133, distance: 4.1
click at [296, 130] on p "When is the best time to see the Northern Lights in Canada? Read more 👉 https:/…" at bounding box center [232, 114] width 143 height 33
click at [354, 120] on div "Social Posts Review the social posts that will be sent to promote this content.…" at bounding box center [300, 152] width 304 height 243
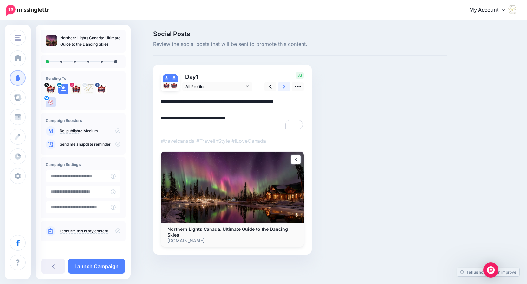
click at [284, 86] on icon at bounding box center [284, 86] width 3 height 7
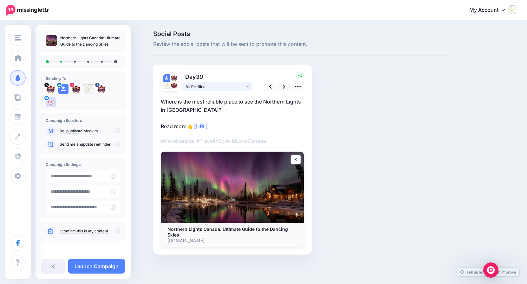
click at [247, 85] on icon at bounding box center [247, 86] width 3 height 4
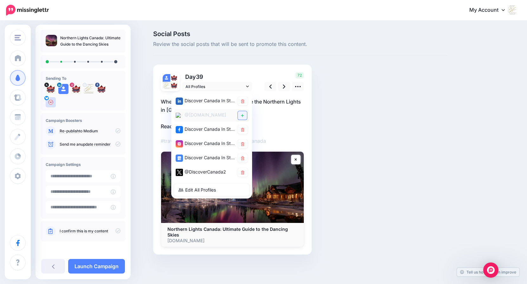
click at [241, 116] on icon at bounding box center [242, 116] width 3 height 4
click at [285, 86] on link at bounding box center [284, 86] width 12 height 9
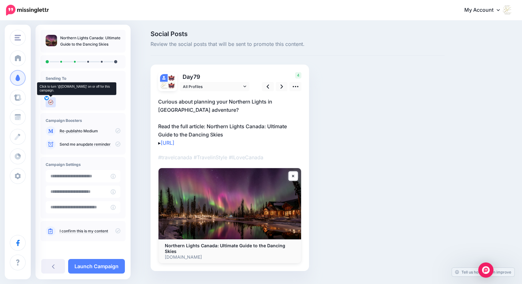
click at [51, 102] on img at bounding box center [51, 102] width 10 height 10
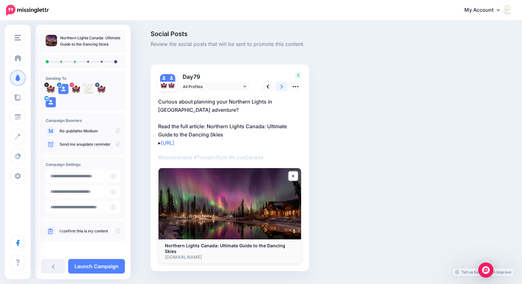
click at [283, 88] on icon at bounding box center [282, 86] width 3 height 7
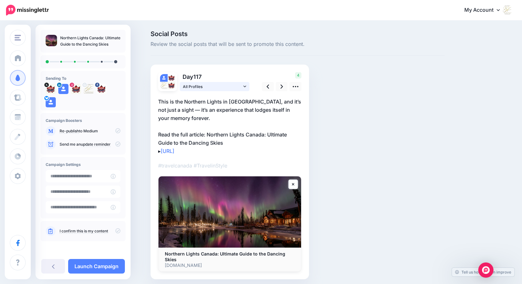
click at [246, 87] on icon at bounding box center [244, 86] width 3 height 4
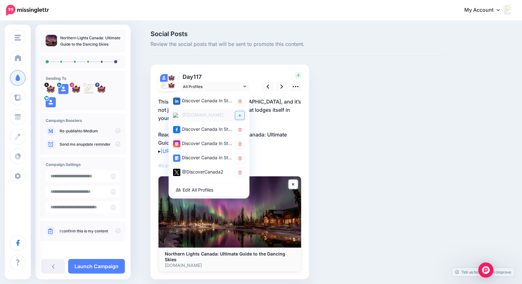
click at [241, 116] on icon at bounding box center [239, 116] width 3 height 4
click at [283, 87] on icon at bounding box center [282, 86] width 3 height 7
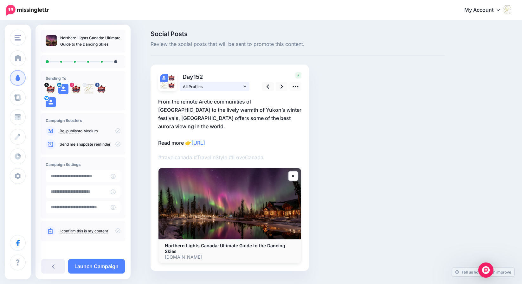
click at [248, 89] on link "All Profiles" at bounding box center [215, 86] width 70 height 9
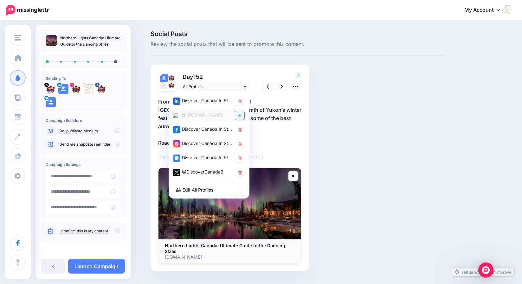
click at [242, 113] on link at bounding box center [239, 115] width 9 height 9
click at [283, 86] on icon at bounding box center [282, 86] width 3 height 7
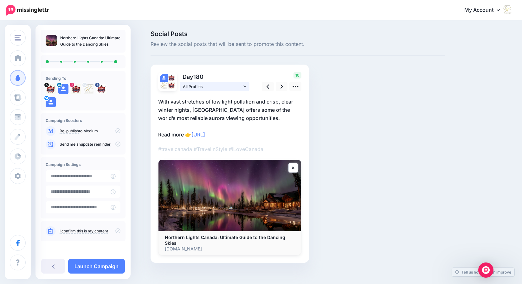
click at [245, 87] on link "All Profiles" at bounding box center [215, 86] width 70 height 9
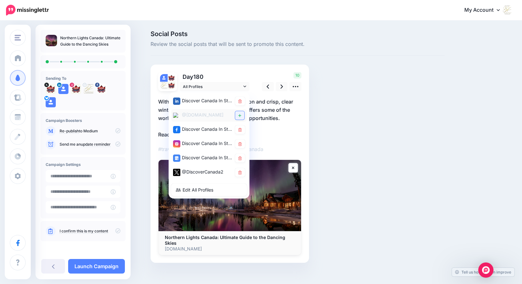
click at [240, 114] on link at bounding box center [239, 115] width 9 height 9
click at [283, 86] on icon at bounding box center [282, 86] width 3 height 7
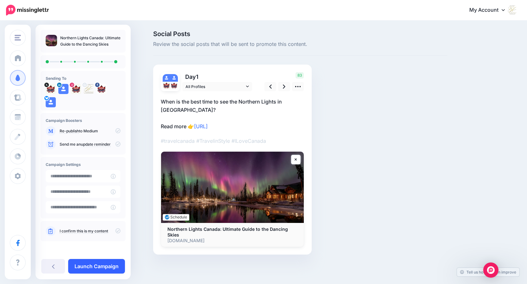
click at [108, 264] on link "Launch Campaign" at bounding box center [96, 266] width 57 height 15
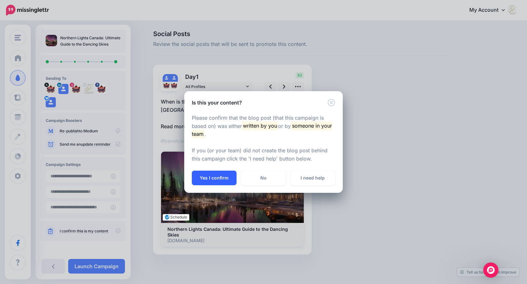
click at [225, 179] on button "Yes I confirm" at bounding box center [214, 178] width 45 height 15
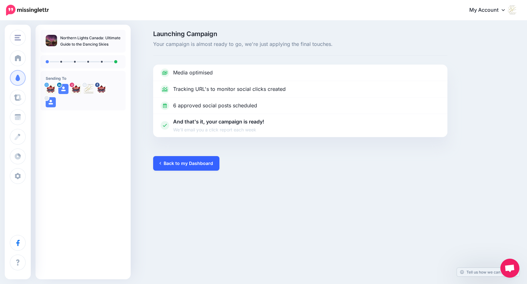
click at [167, 163] on link "Back to my Dashboard" at bounding box center [186, 163] width 66 height 15
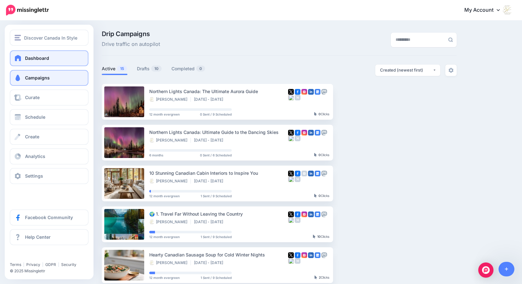
click at [23, 56] on link "Dashboard" at bounding box center [49, 58] width 79 height 16
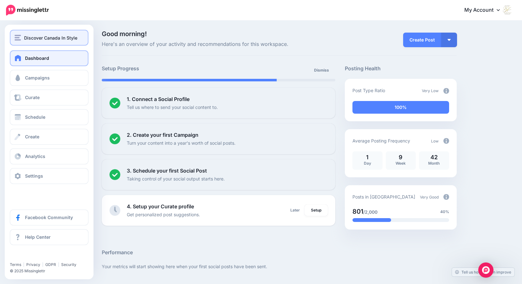
click at [19, 39] on img "button" at bounding box center [18, 38] width 6 height 6
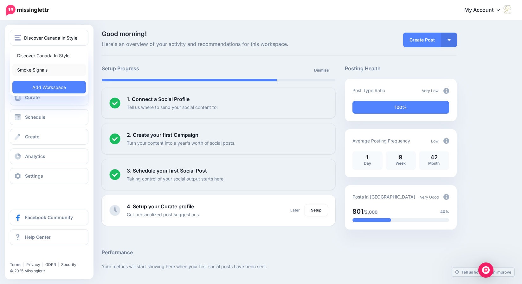
click at [26, 71] on link "Smoke Signals" at bounding box center [49, 70] width 74 height 12
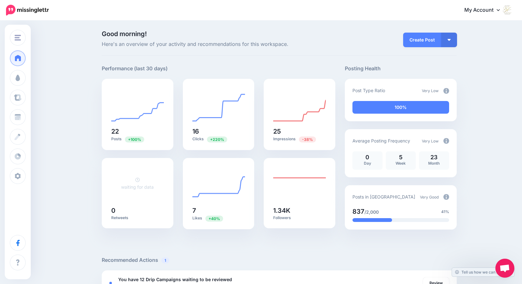
click at [449, 197] on img at bounding box center [446, 197] width 6 height 6
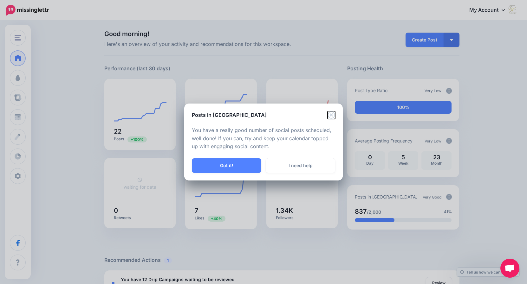
click at [332, 116] on icon "Close" at bounding box center [330, 114] width 7 height 7
